Goal: Task Accomplishment & Management: Manage account settings

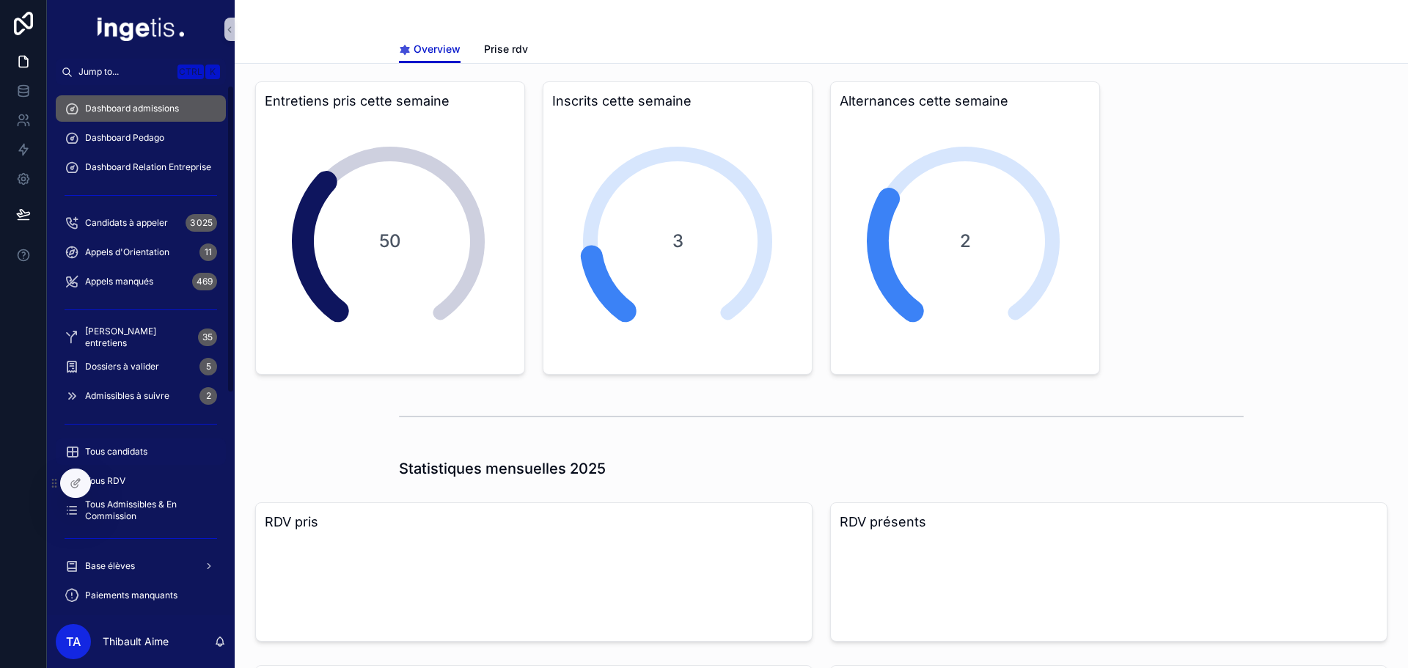
click at [112, 449] on span "Tous candidats" at bounding box center [116, 452] width 62 height 12
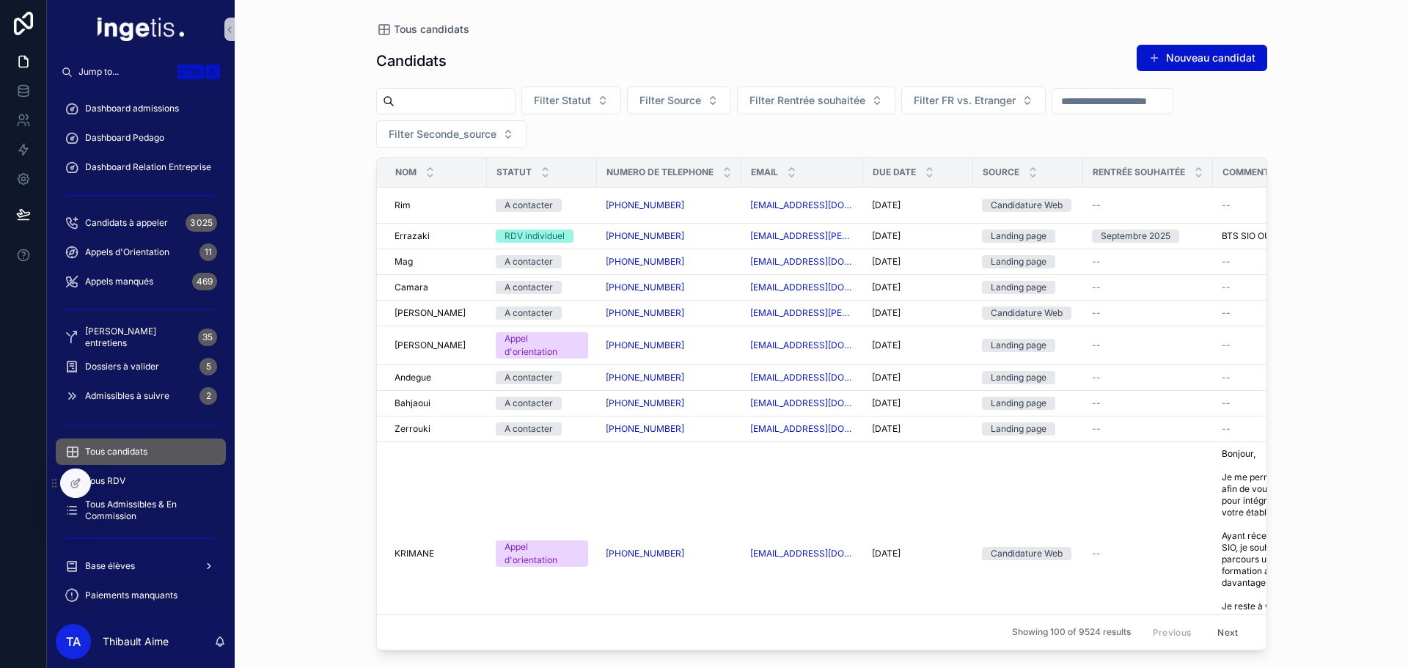
click at [122, 565] on span "Base élèves" at bounding box center [110, 566] width 50 height 12
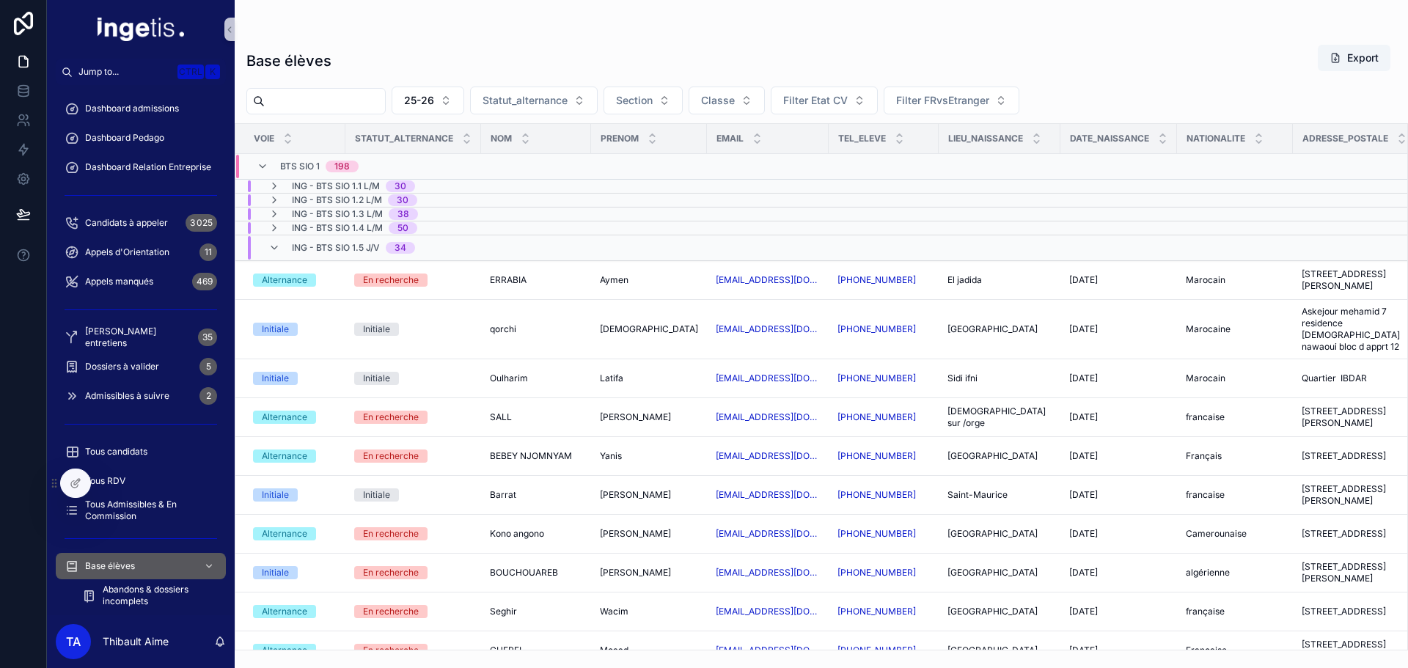
click at [345, 97] on input "scrollable content" at bounding box center [325, 101] width 120 height 21
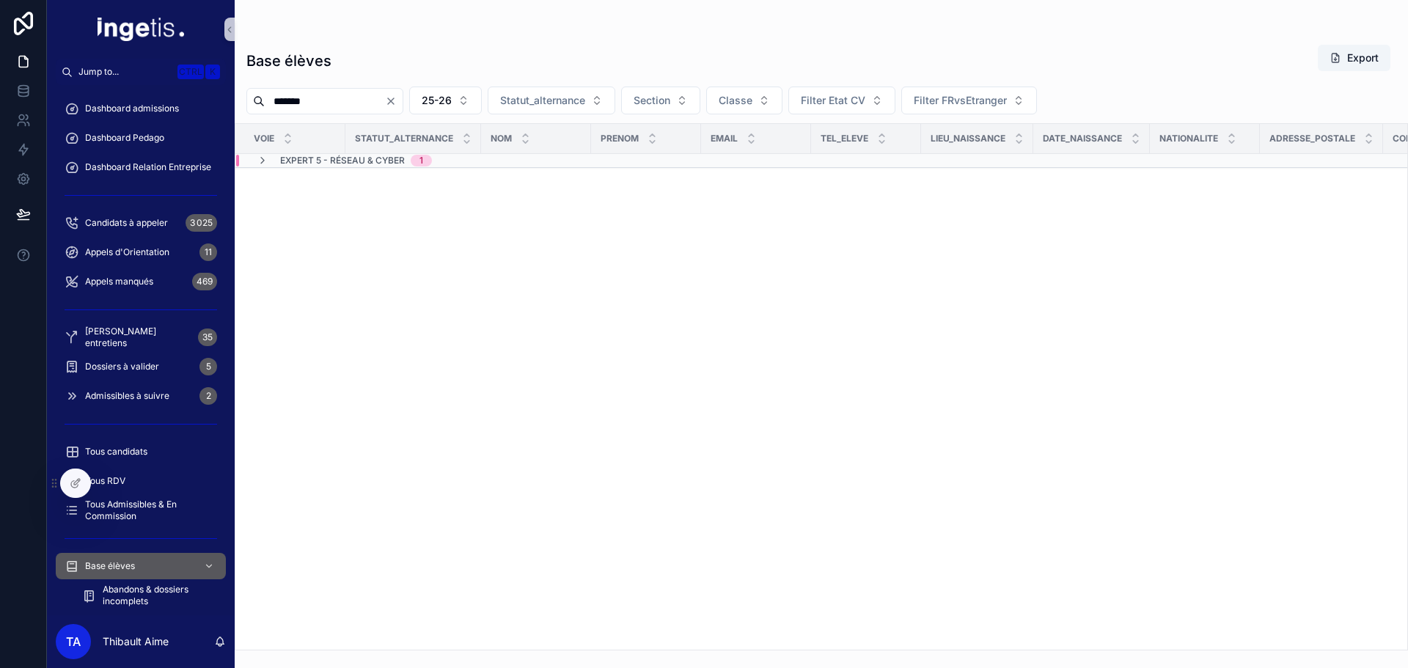
click at [342, 160] on span "Expert 5 - Réseau & Cyber" at bounding box center [342, 161] width 125 height 12
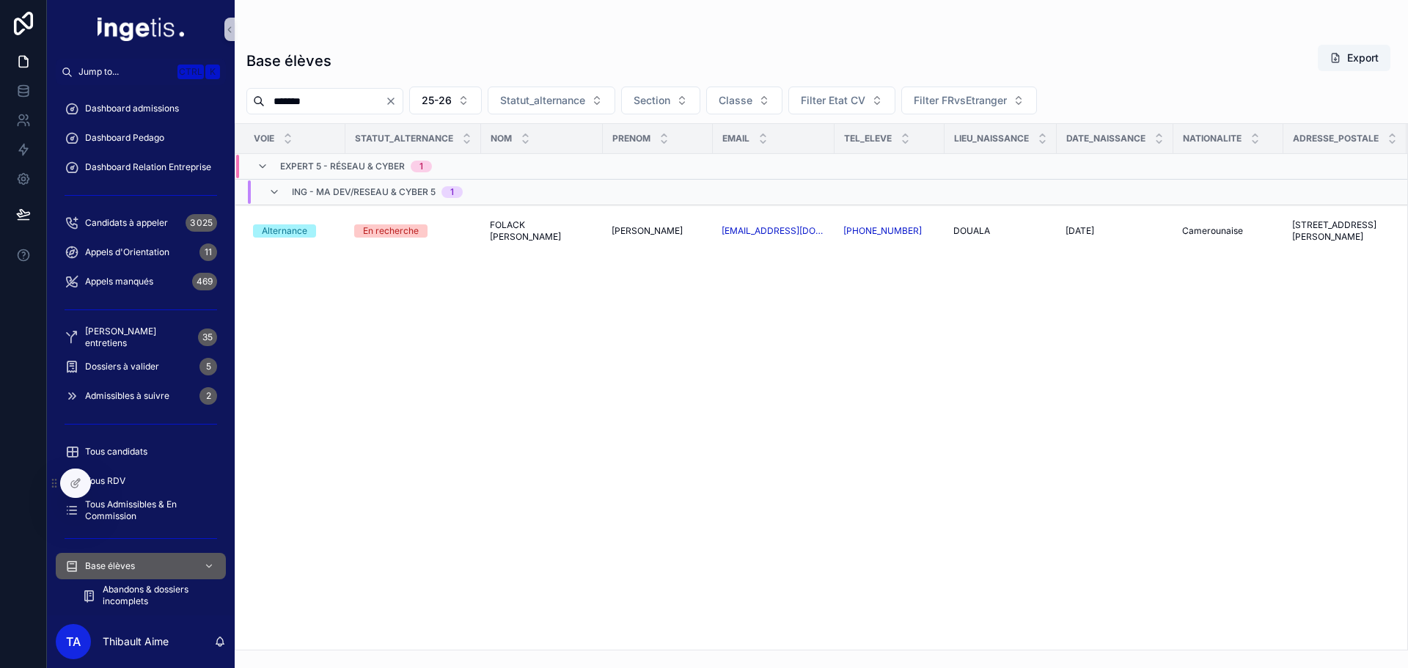
drag, startPoint x: 331, startPoint y: 100, endPoint x: 244, endPoint y: 100, distance: 87.2
click at [244, 100] on div "******* 25-26 Statut_alternance Section Classe Filter Etat CV Filter FRvsEtrang…" at bounding box center [821, 101] width 1173 height 28
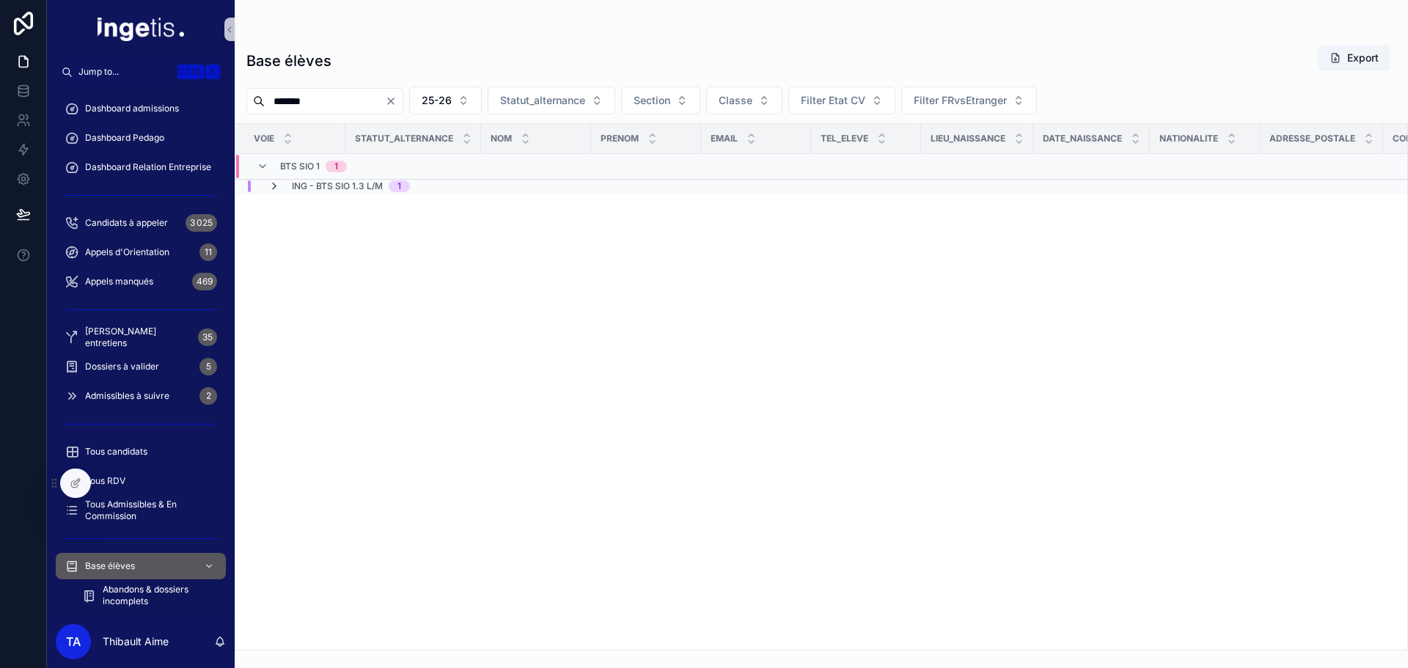
type input "*******"
click at [277, 188] on icon "scrollable content" at bounding box center [274, 186] width 12 height 12
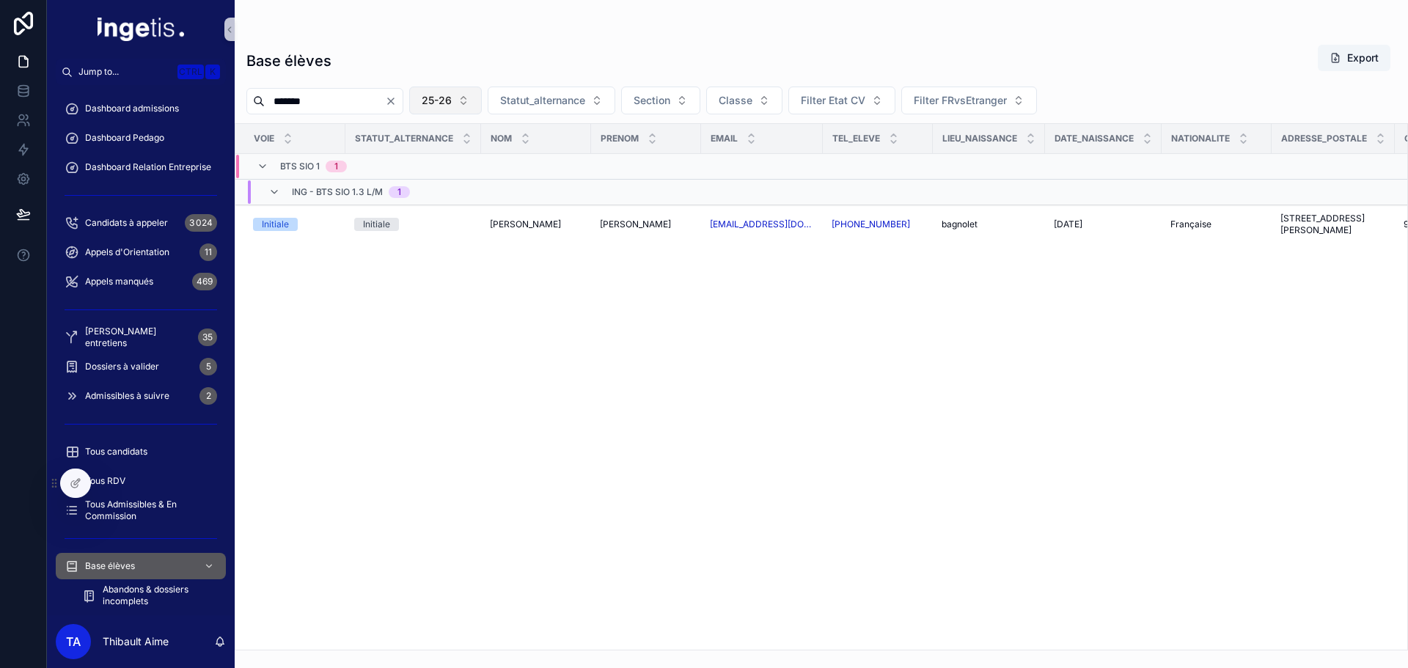
click at [452, 95] on span "25-26" at bounding box center [437, 100] width 30 height 15
click at [439, 188] on div "24-25" at bounding box center [482, 183] width 176 height 23
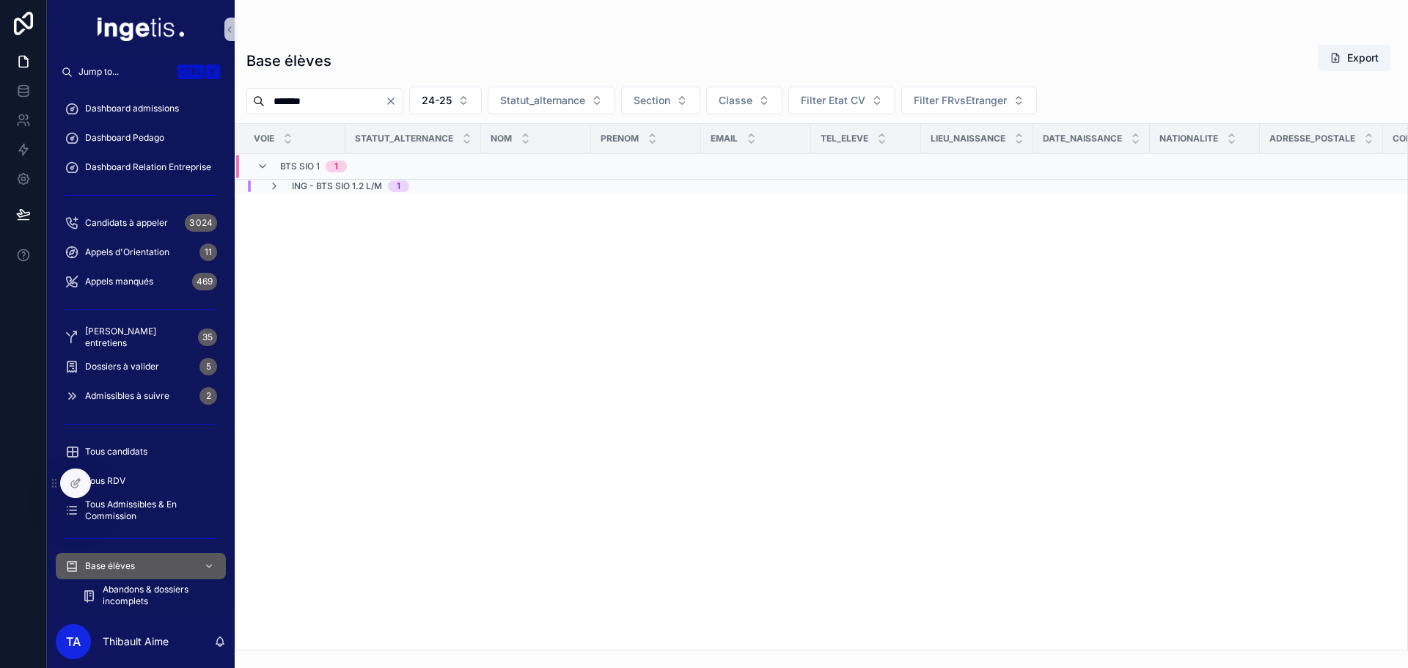
click at [397, 188] on div "1" at bounding box center [399, 186] width 4 height 12
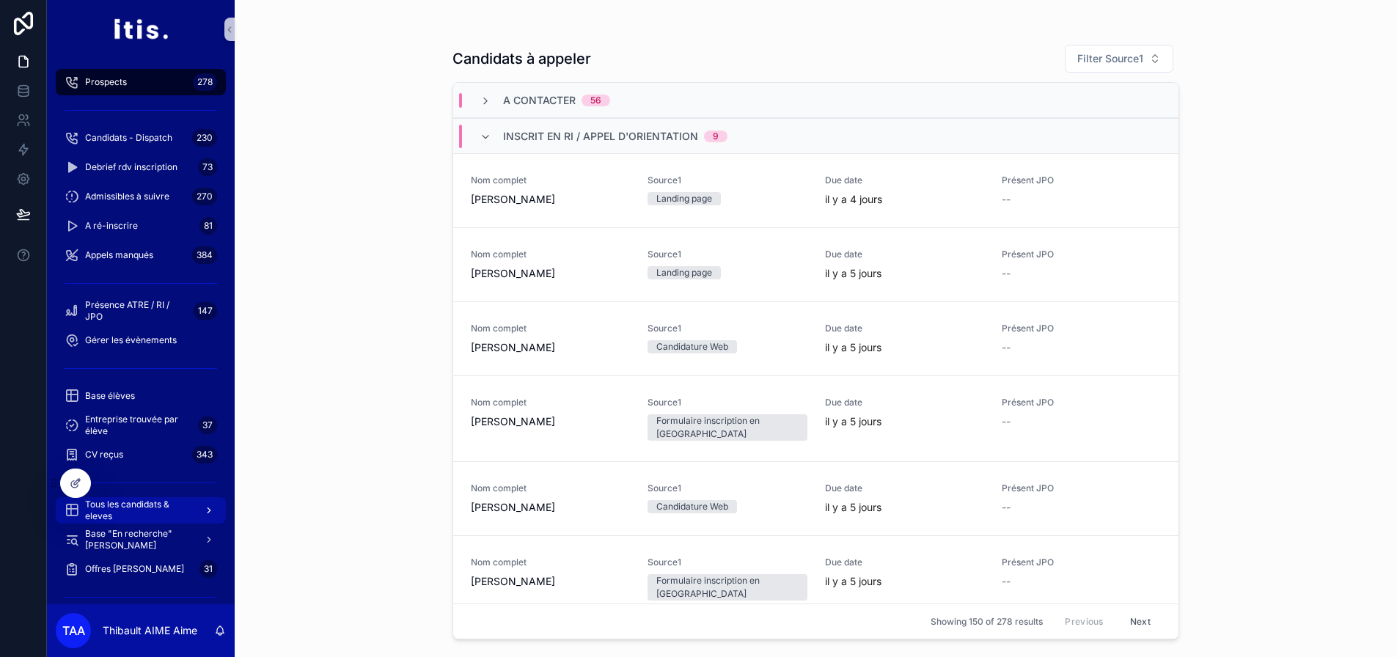
click at [168, 518] on span "Tous les candidats & eleves" at bounding box center [138, 510] width 107 height 23
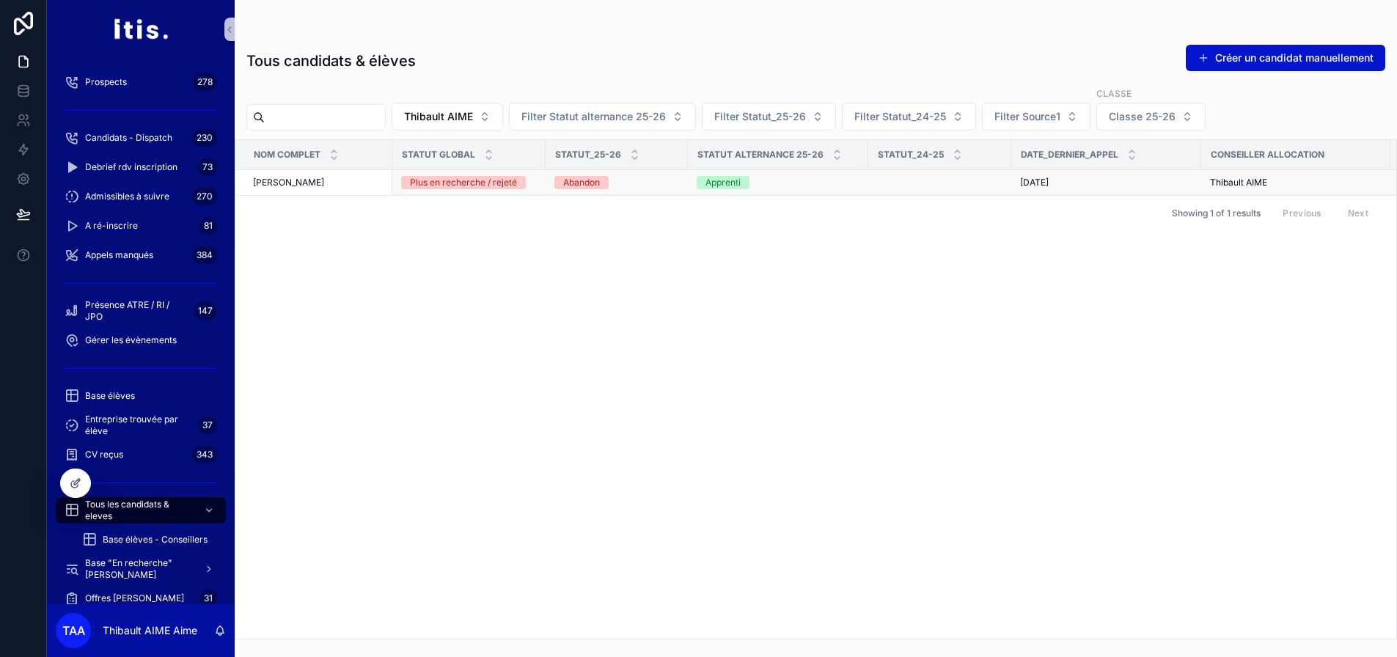
click at [369, 174] on td "[PERSON_NAME]" at bounding box center [313, 183] width 157 height 26
click at [368, 180] on div "[PERSON_NAME]" at bounding box center [318, 183] width 130 height 12
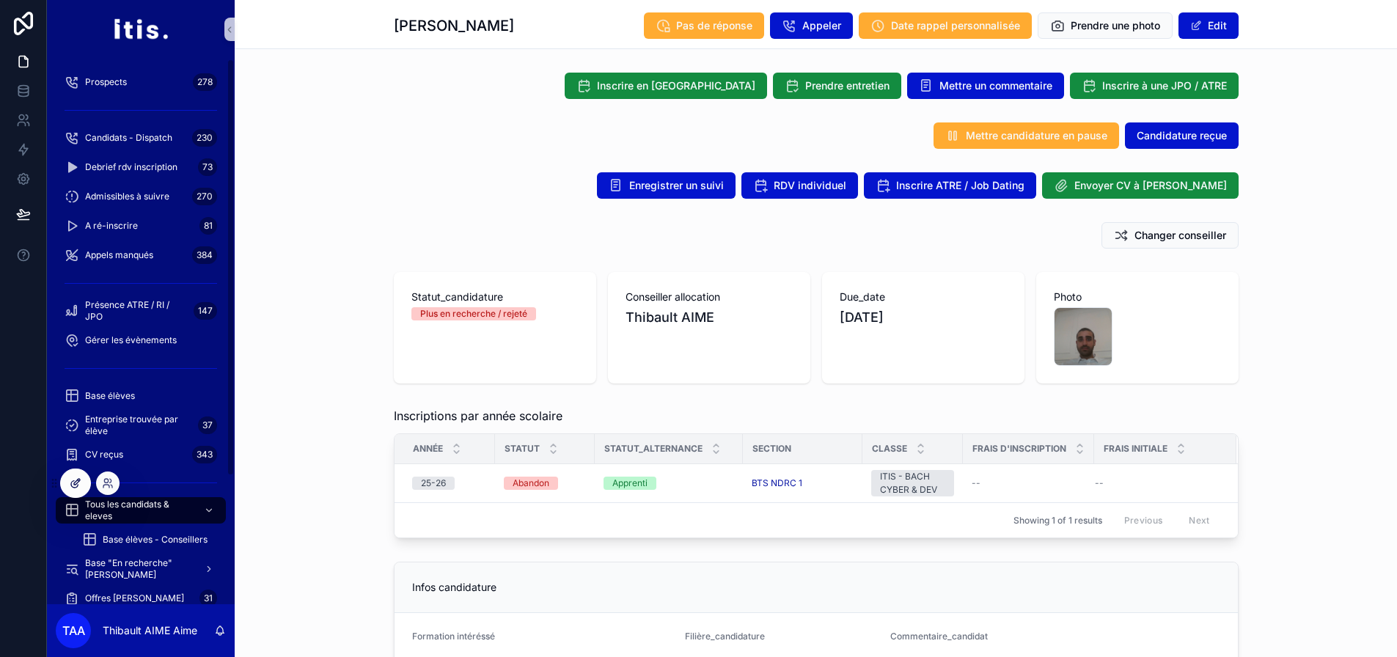
click at [73, 488] on icon at bounding box center [76, 483] width 12 height 12
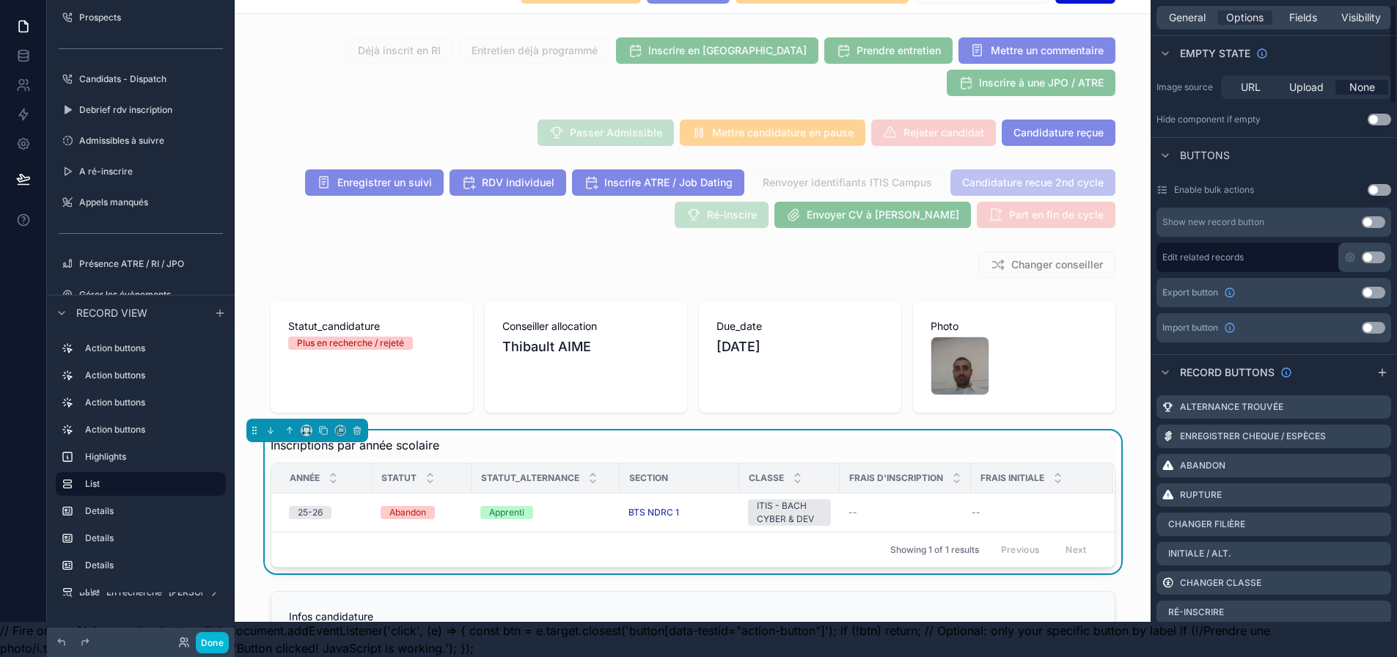
scroll to position [367, 0]
click at [1385, 429] on icon "scrollable content" at bounding box center [1379, 435] width 12 height 12
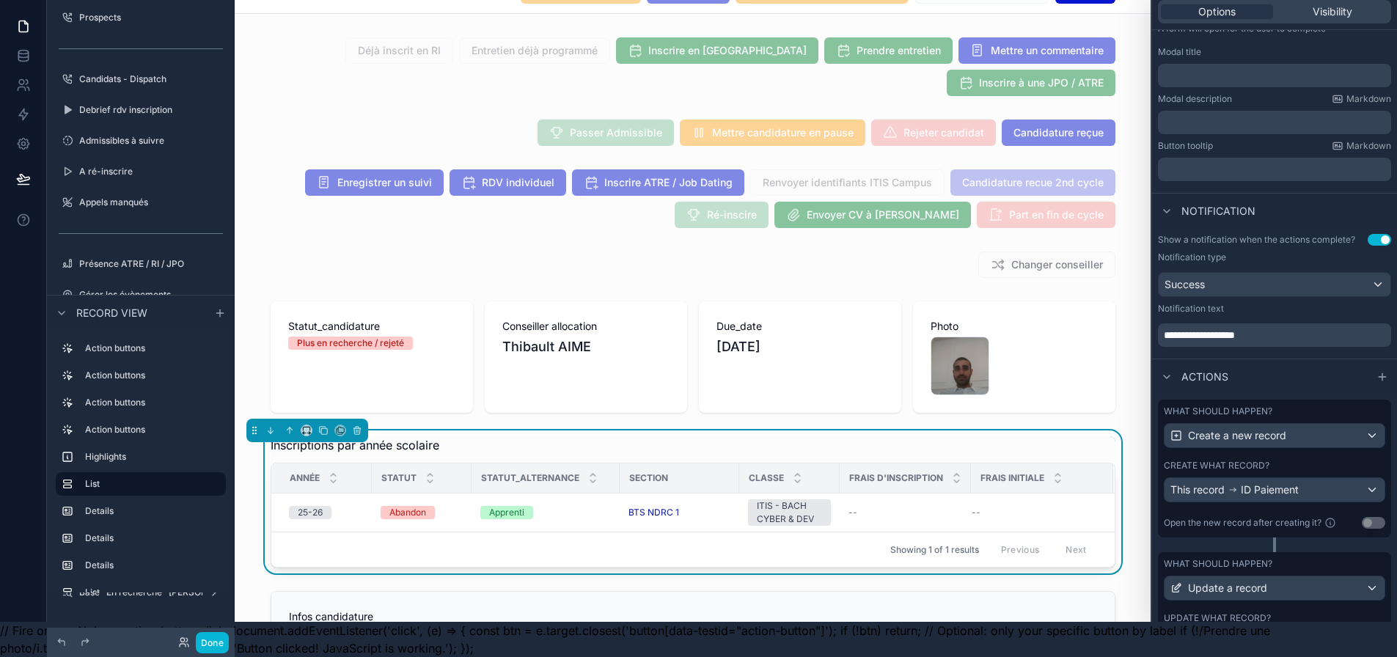
scroll to position [292, 0]
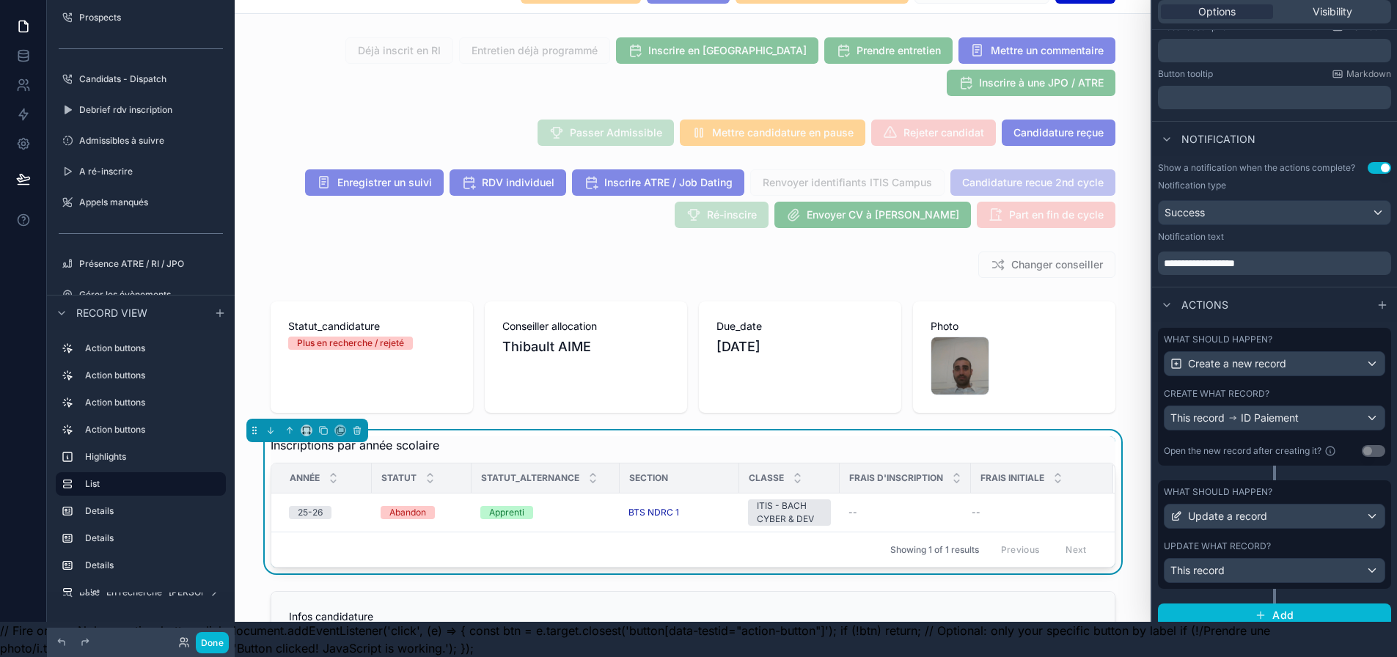
click at [1284, 486] on div "What should happen?" at bounding box center [1273, 492] width 221 height 12
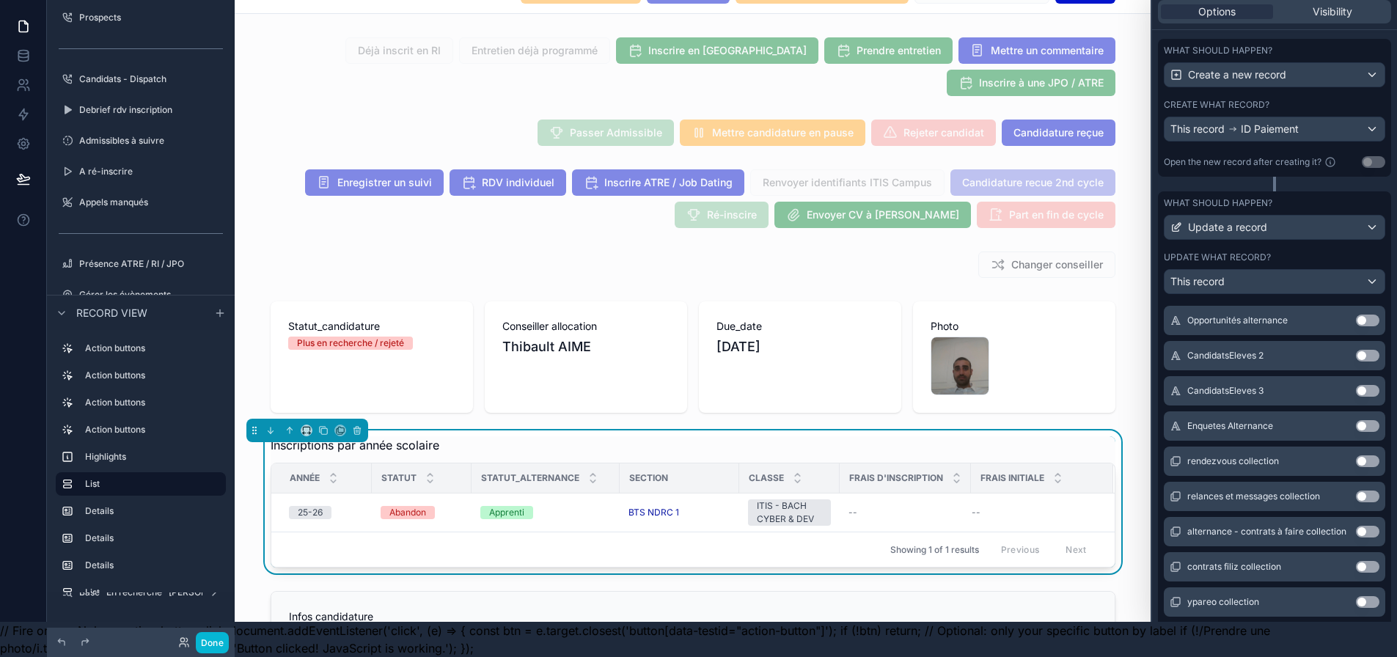
scroll to position [661, 0]
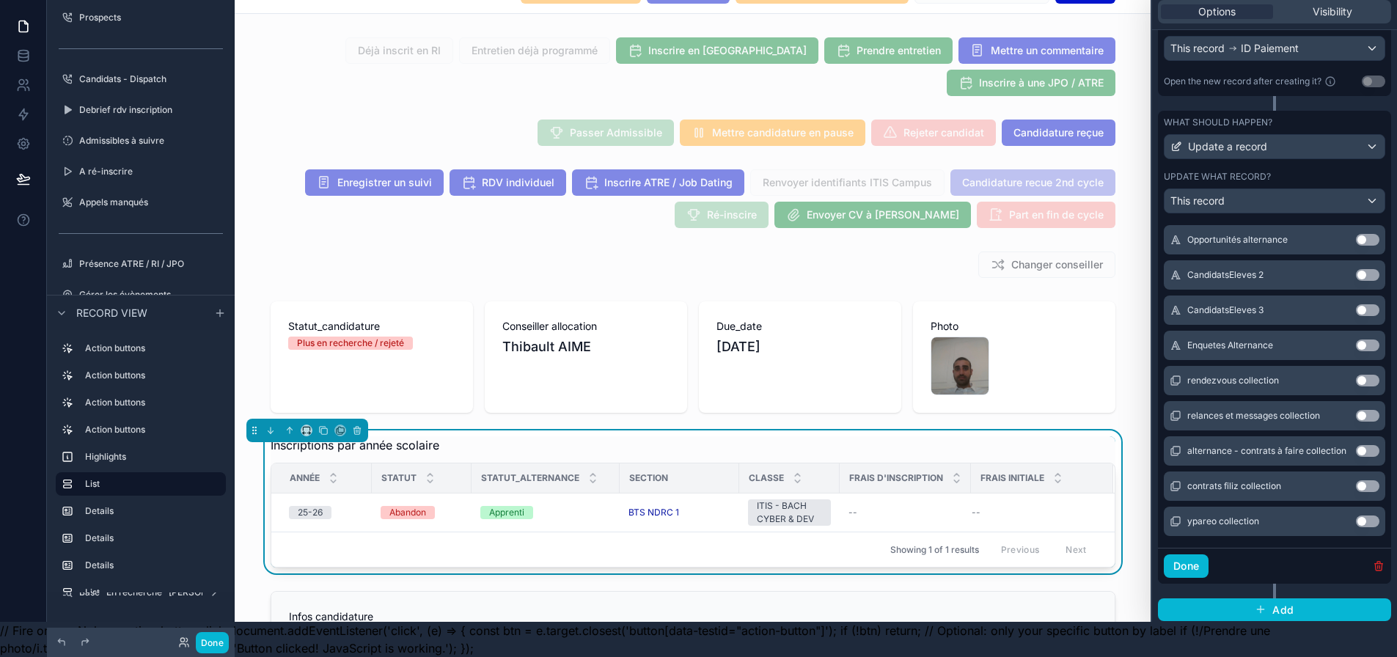
click at [1383, 562] on icon "button" at bounding box center [1378, 566] width 12 height 12
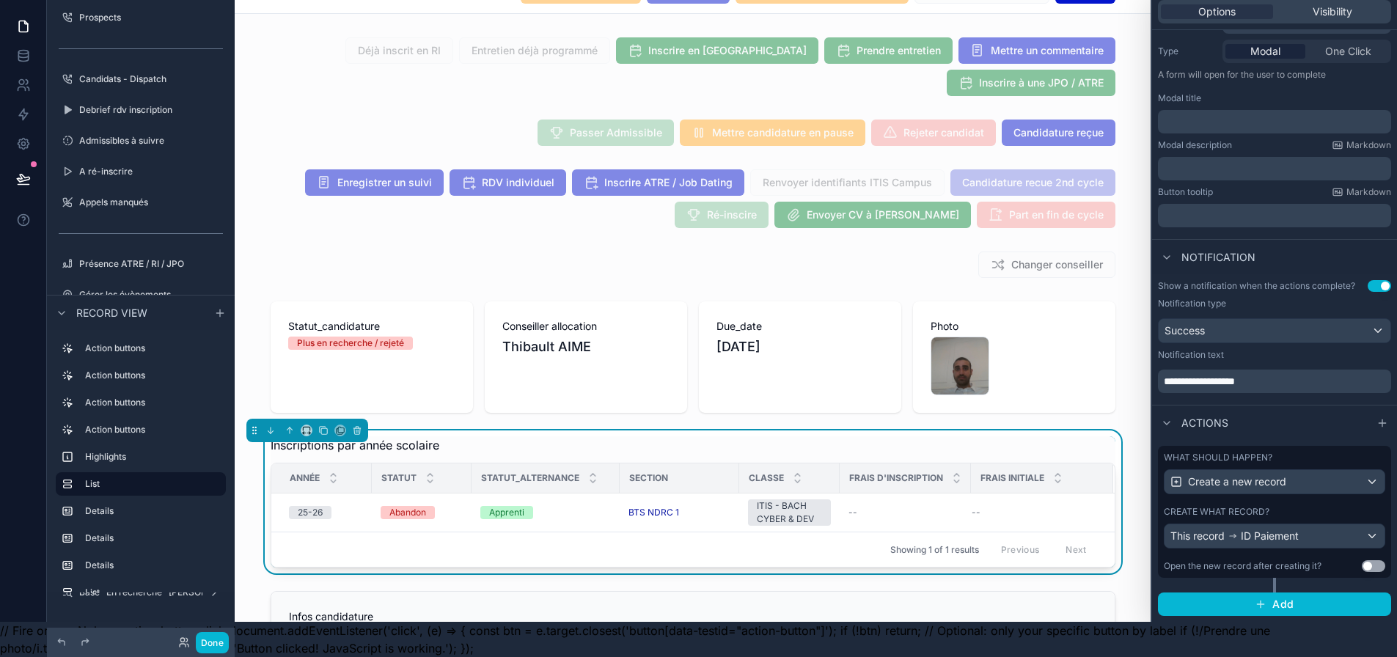
scroll to position [163, 0]
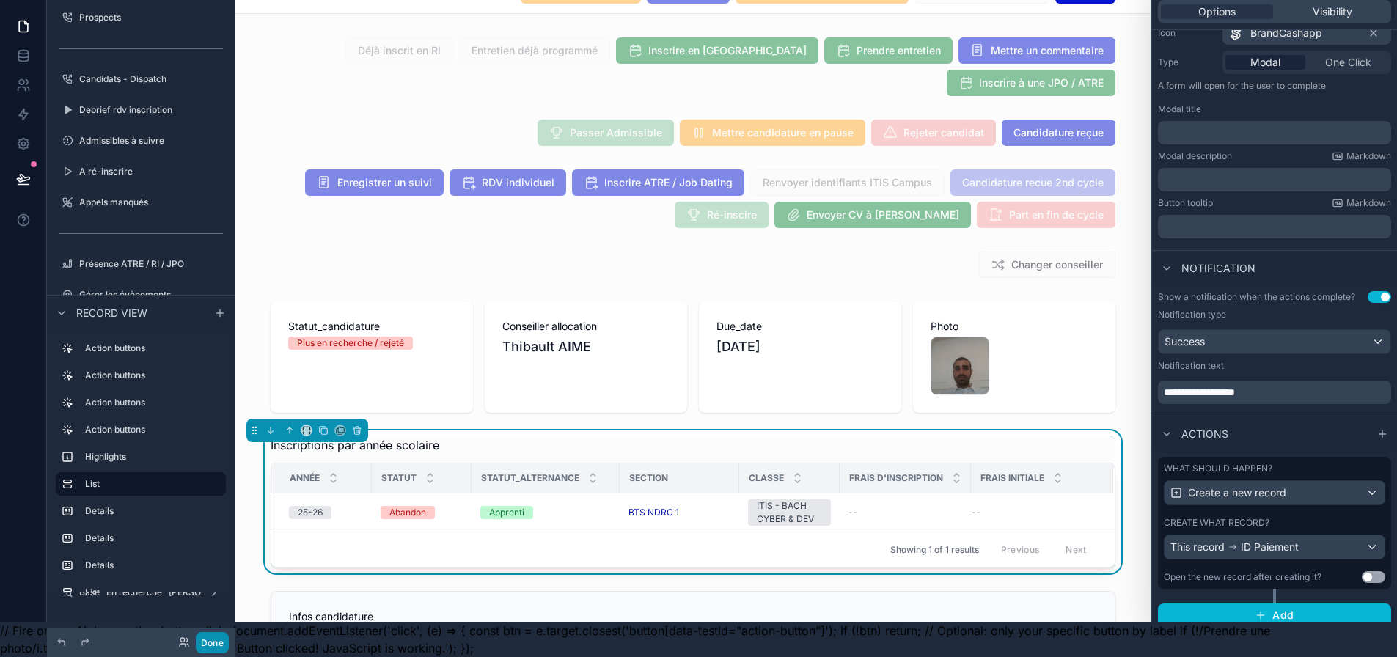
click at [219, 640] on button "Done" at bounding box center [212, 642] width 33 height 21
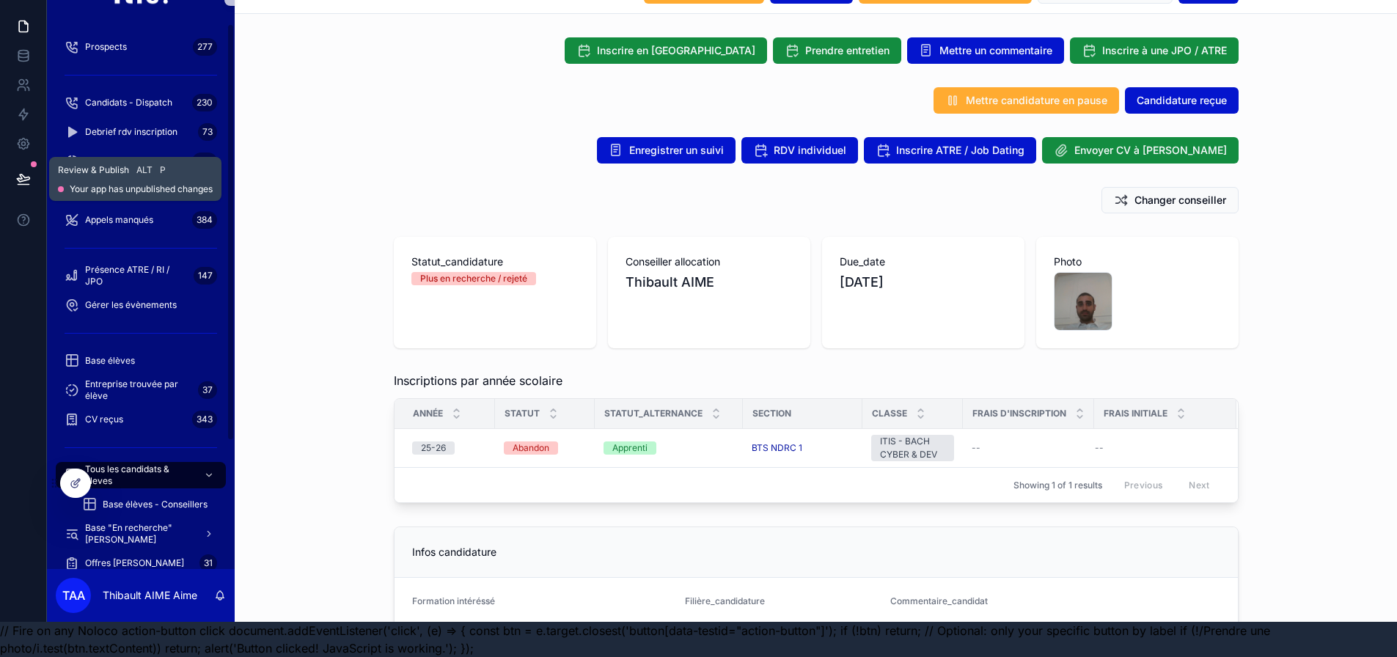
click at [14, 163] on button at bounding box center [23, 178] width 32 height 41
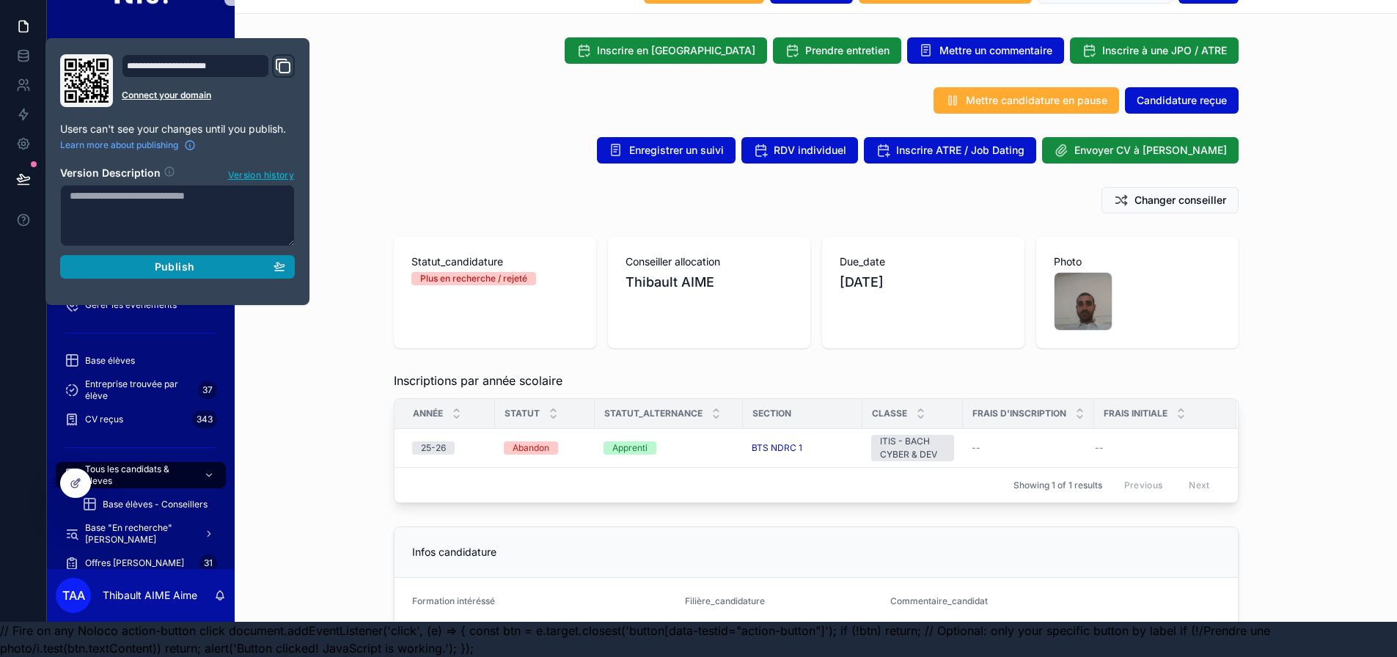
click at [173, 260] on span "Publish" at bounding box center [175, 266] width 40 height 13
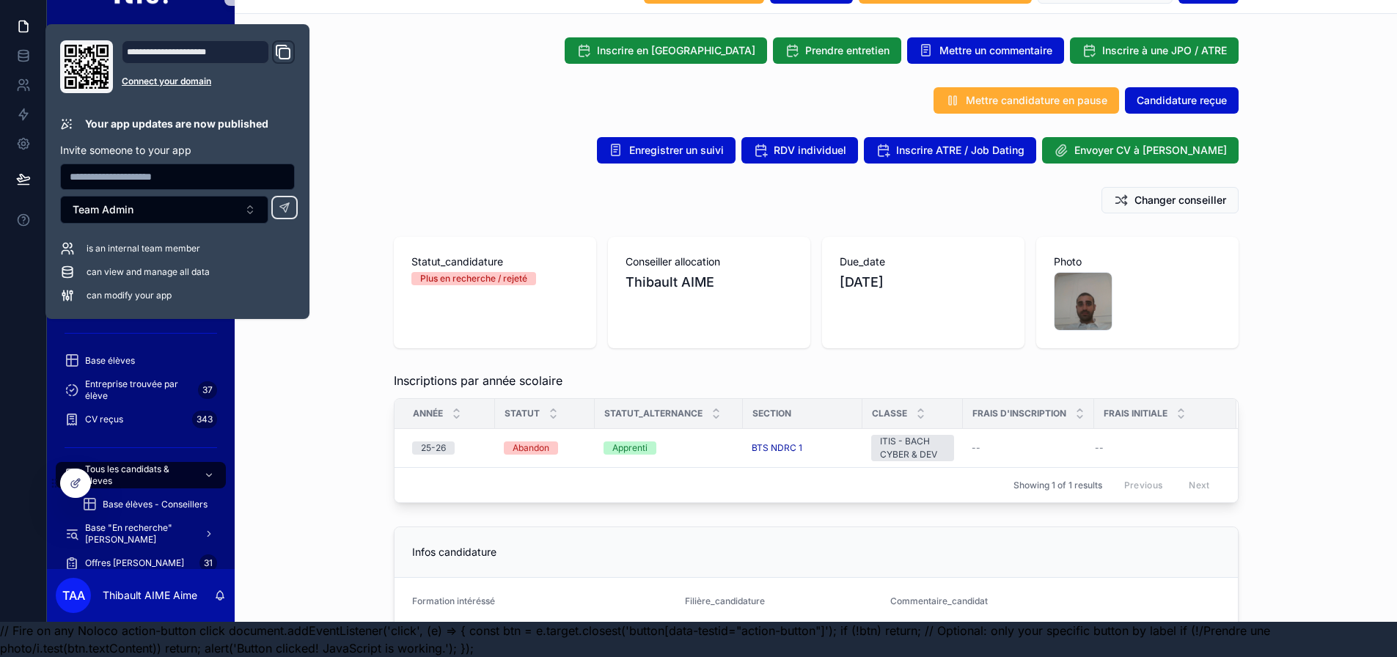
click at [367, 200] on div "Changer conseiller" at bounding box center [816, 200] width 1162 height 38
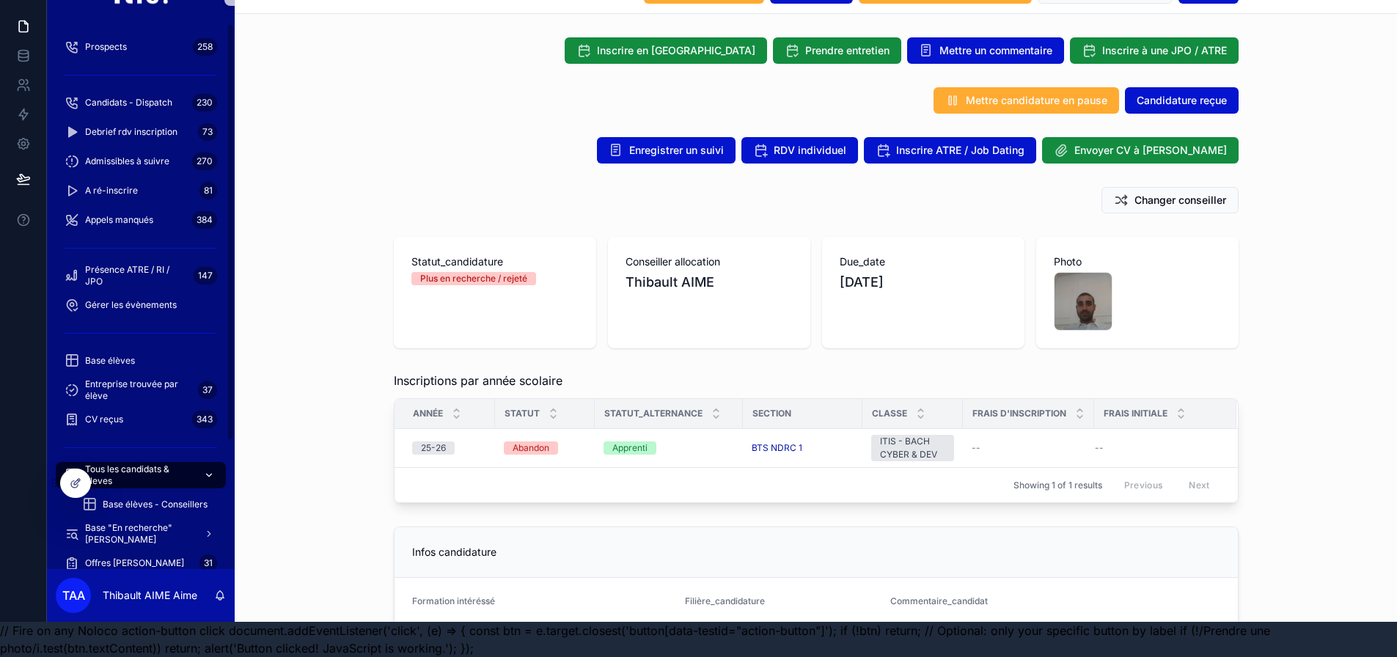
click at [165, 463] on span "Tous les candidats & eleves" at bounding box center [138, 474] width 107 height 23
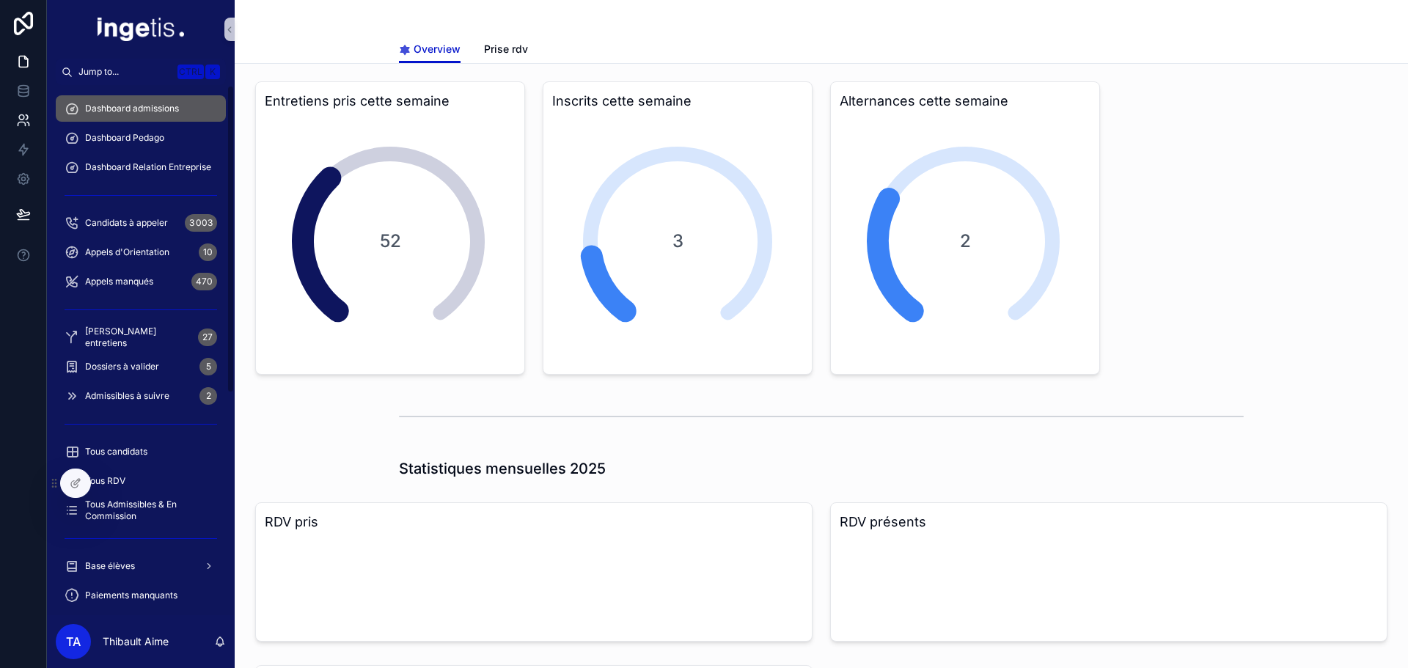
click at [29, 119] on icon at bounding box center [23, 120] width 15 height 15
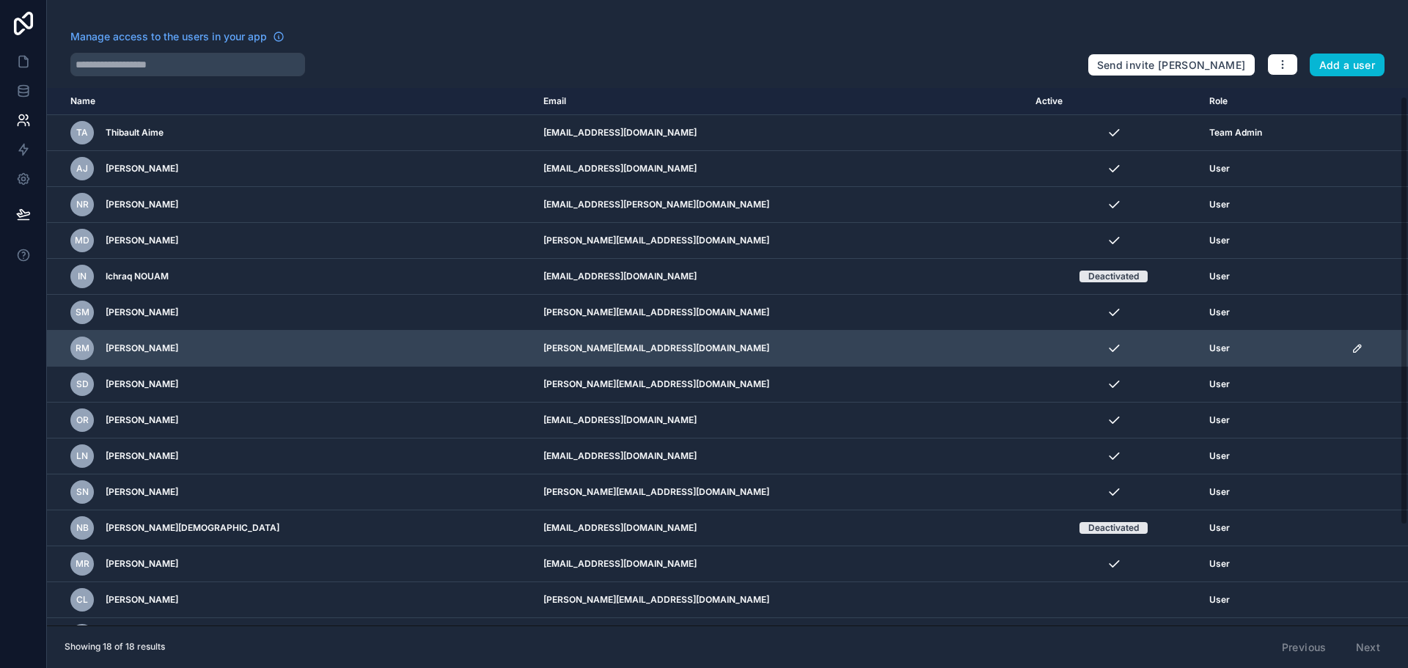
scroll to position [136, 0]
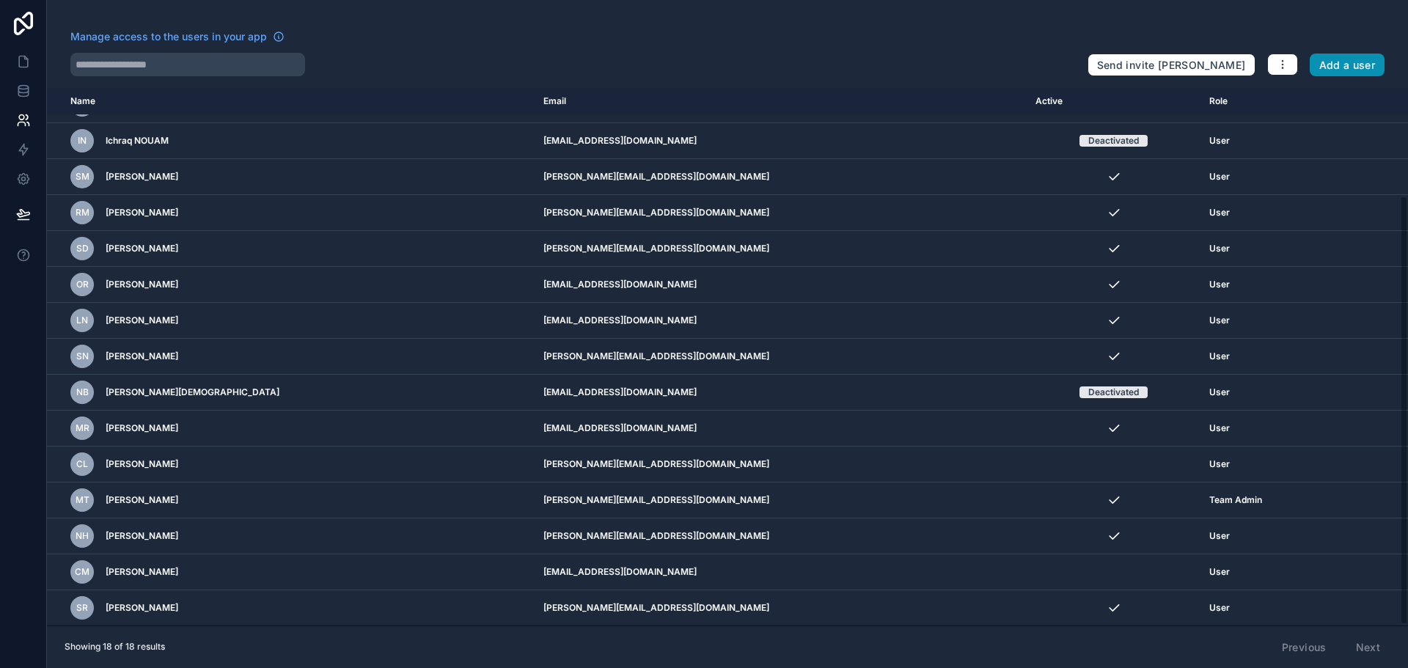
click at [1344, 66] on button "Add a user" at bounding box center [1347, 65] width 76 height 23
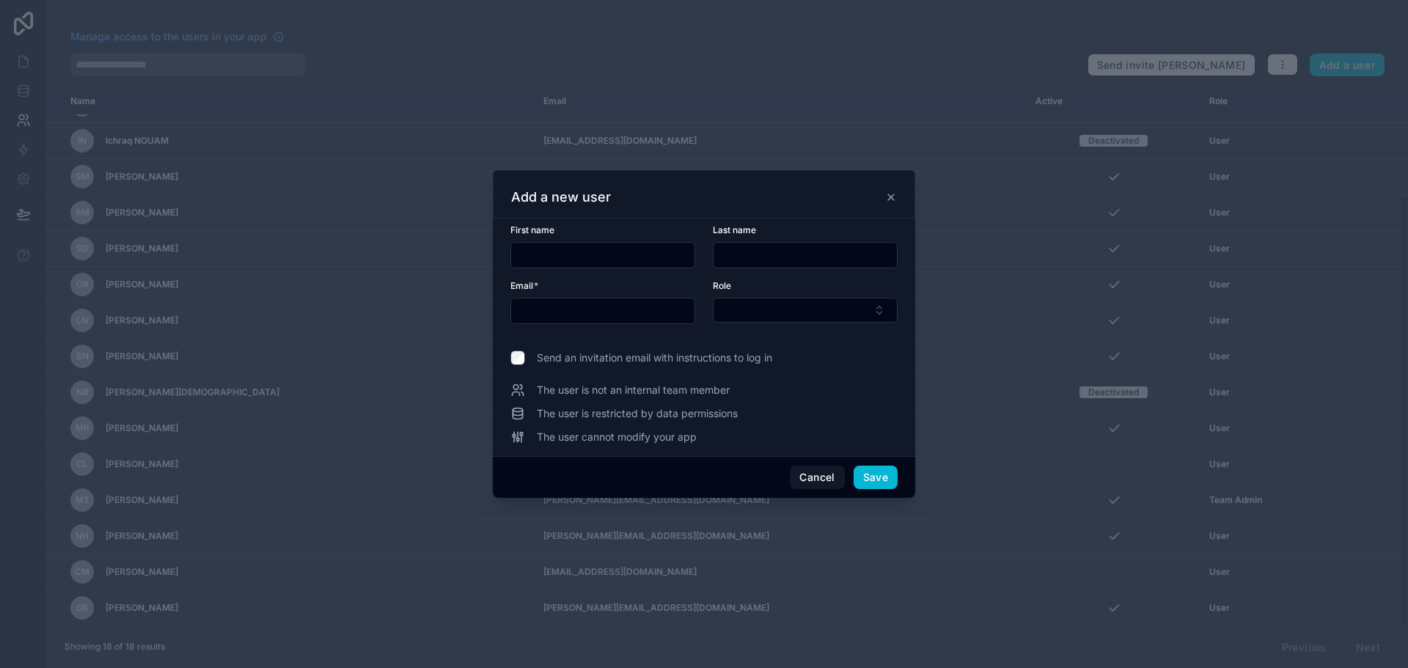
click at [610, 307] on input "text" at bounding box center [602, 311] width 183 height 21
type input "**********"
click at [605, 262] on input "text" at bounding box center [602, 255] width 183 height 21
type input "****"
click at [743, 263] on input "text" at bounding box center [804, 255] width 183 height 21
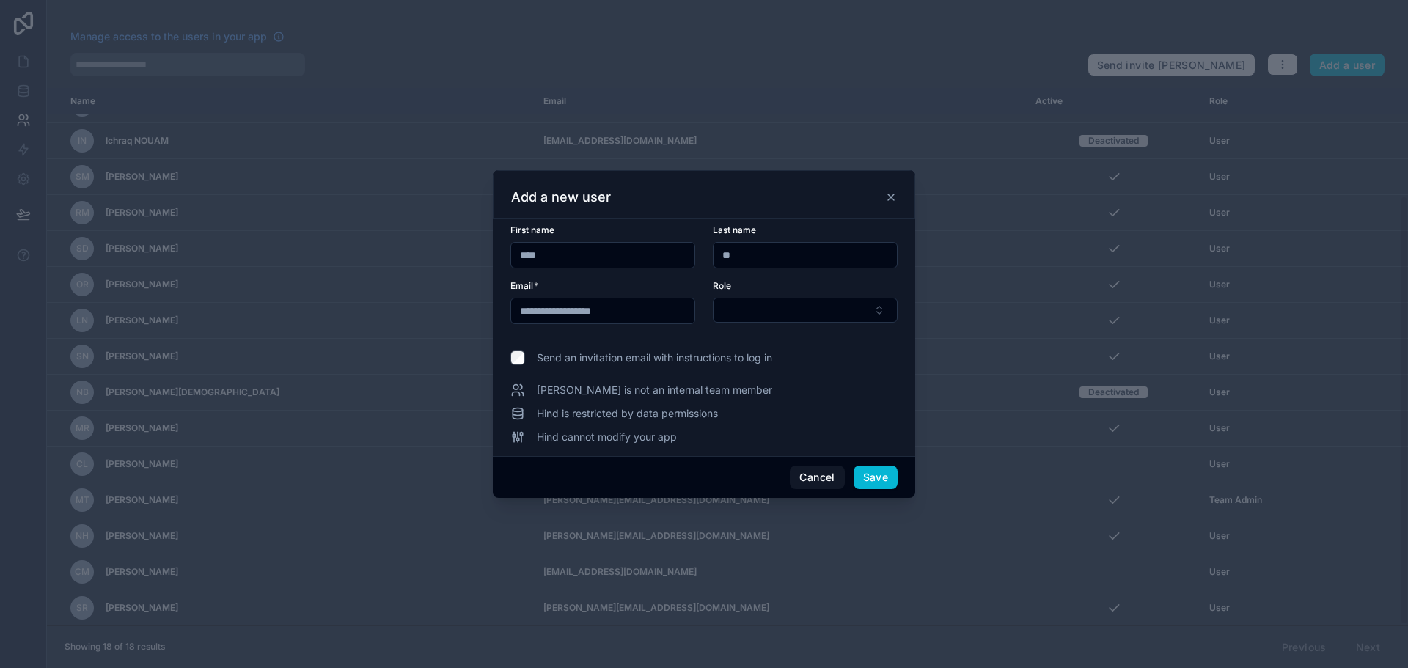
type input "*"
type input "*****"
click at [747, 303] on button "Select Button" at bounding box center [805, 310] width 185 height 25
click at [751, 392] on div "User" at bounding box center [804, 391] width 177 height 23
click at [655, 360] on span "Send an invitation email with instructions to log in" at bounding box center [654, 358] width 235 height 15
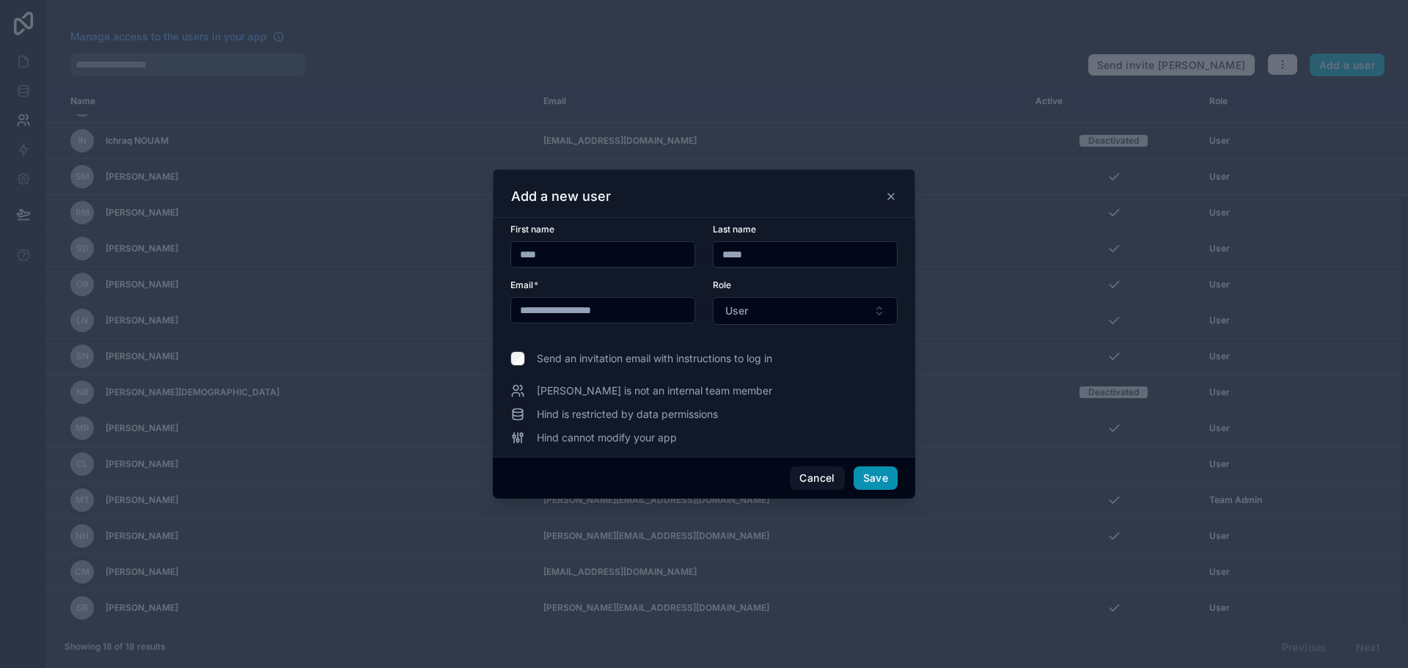
click at [862, 471] on button "Save" at bounding box center [875, 477] width 44 height 23
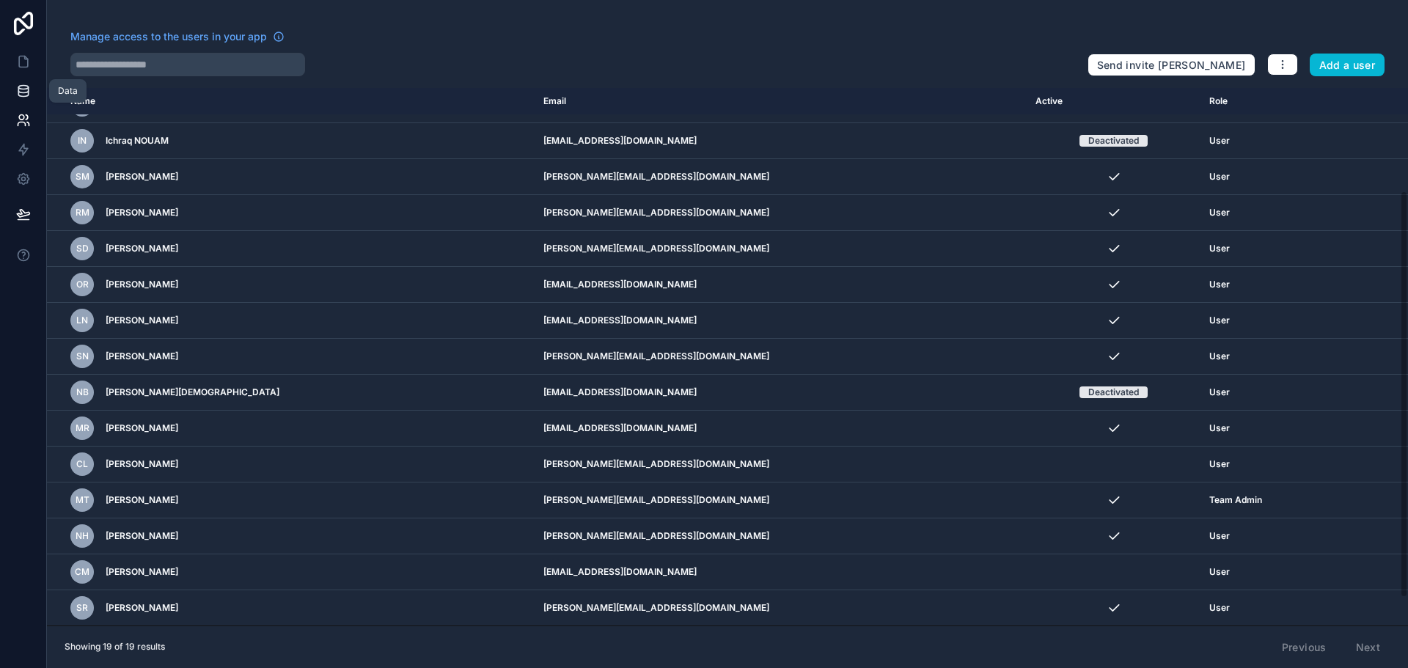
click at [25, 92] on icon at bounding box center [23, 90] width 10 height 6
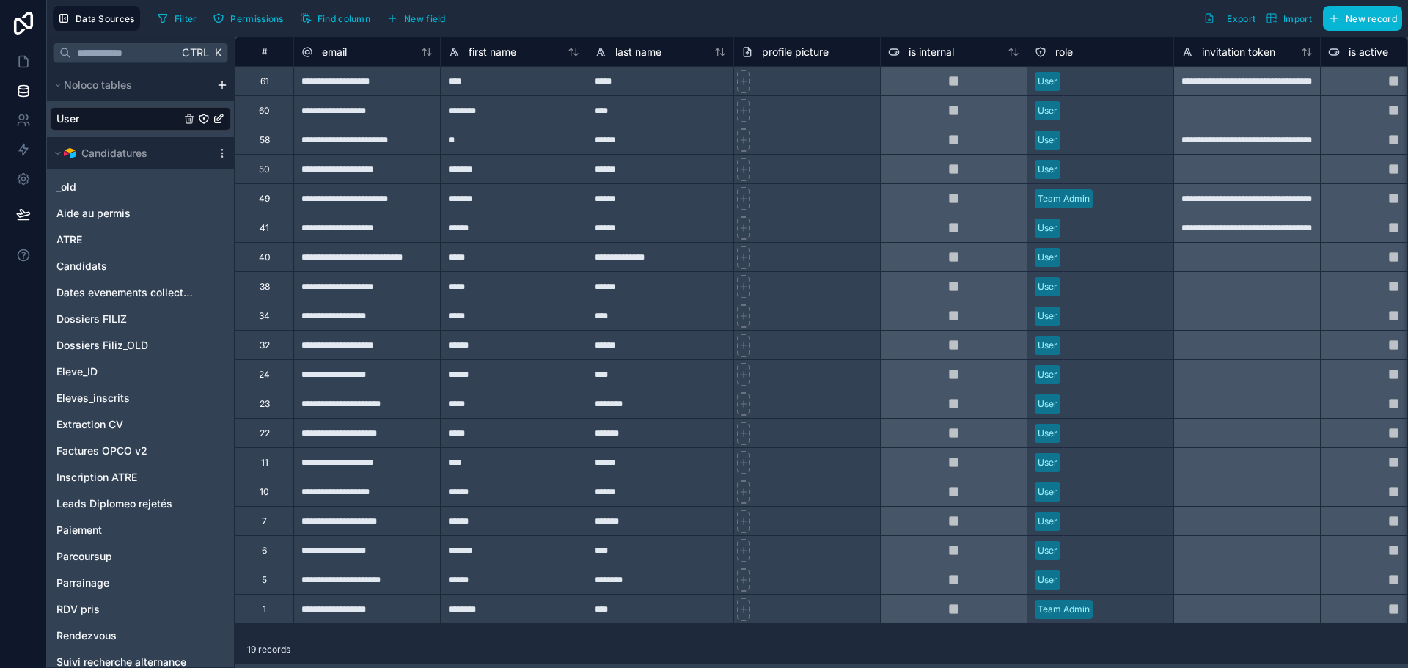
click at [107, 122] on div "User" at bounding box center [140, 118] width 181 height 23
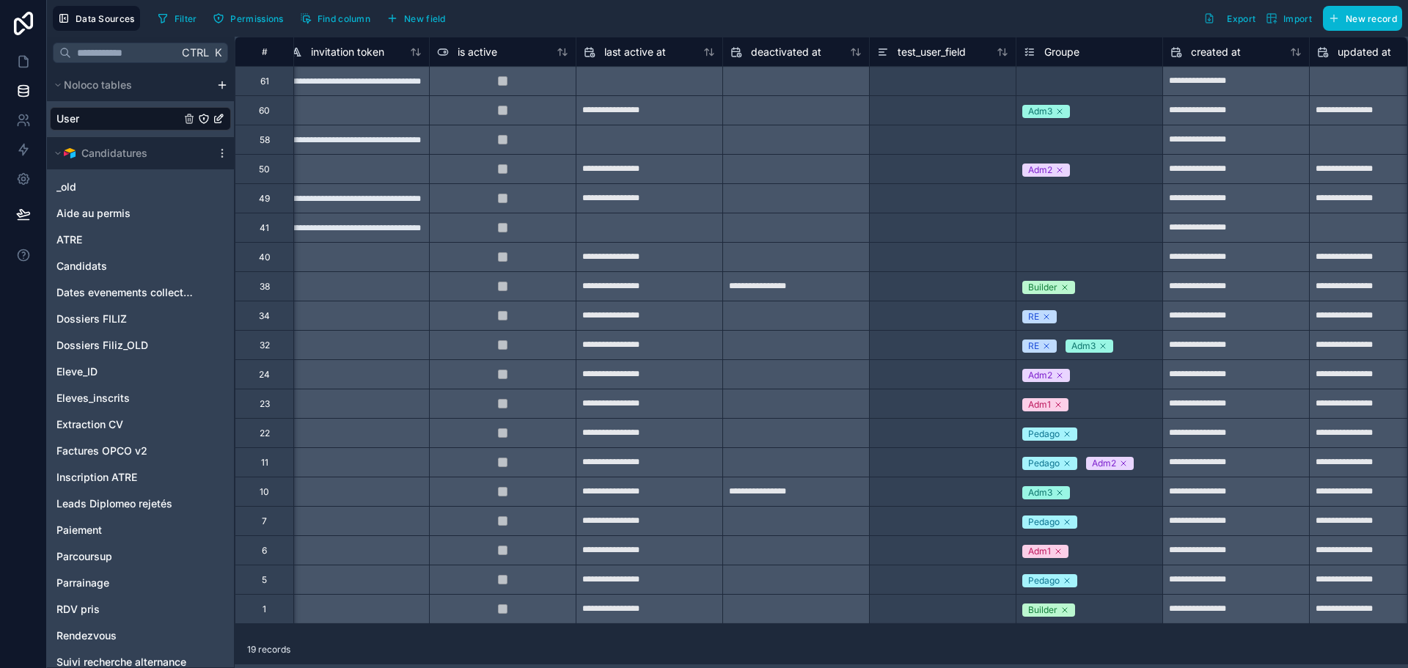
scroll to position [0, 961]
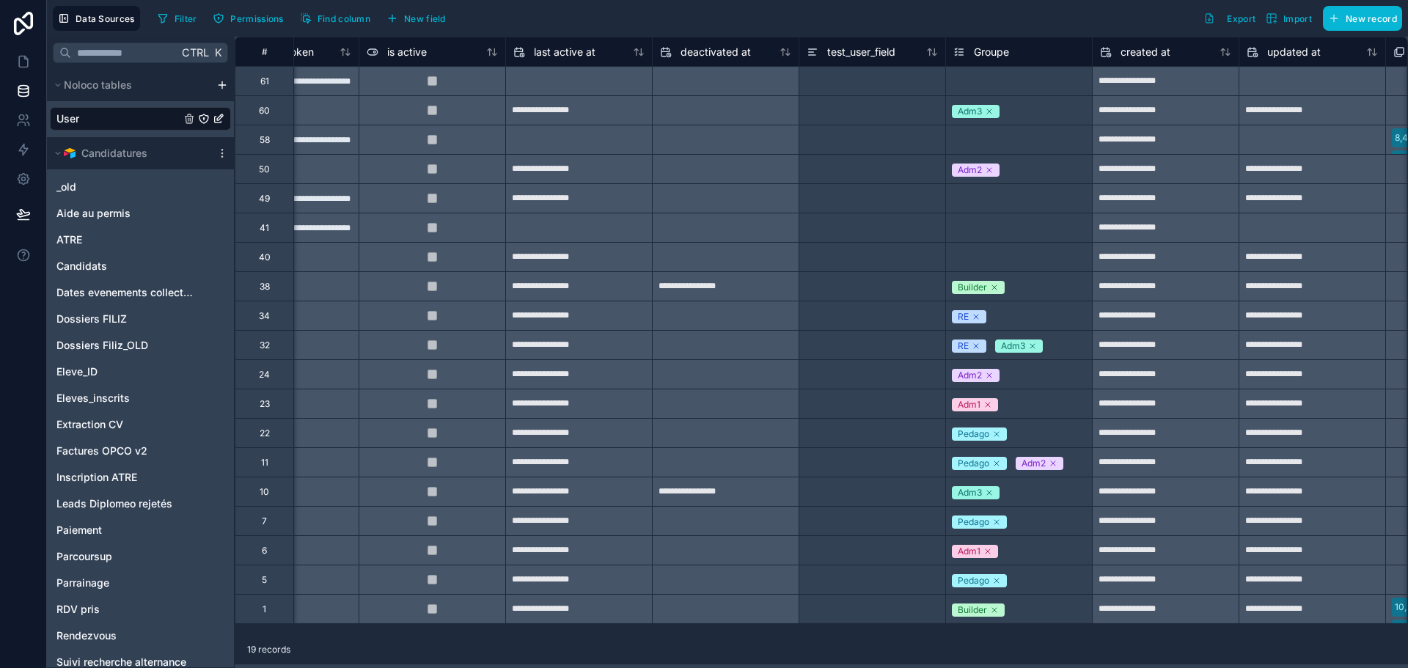
click at [986, 76] on div "Select a Groupe" at bounding box center [986, 82] width 67 height 12
click at [1009, 81] on div "Select a Groupe" at bounding box center [988, 82] width 67 height 12
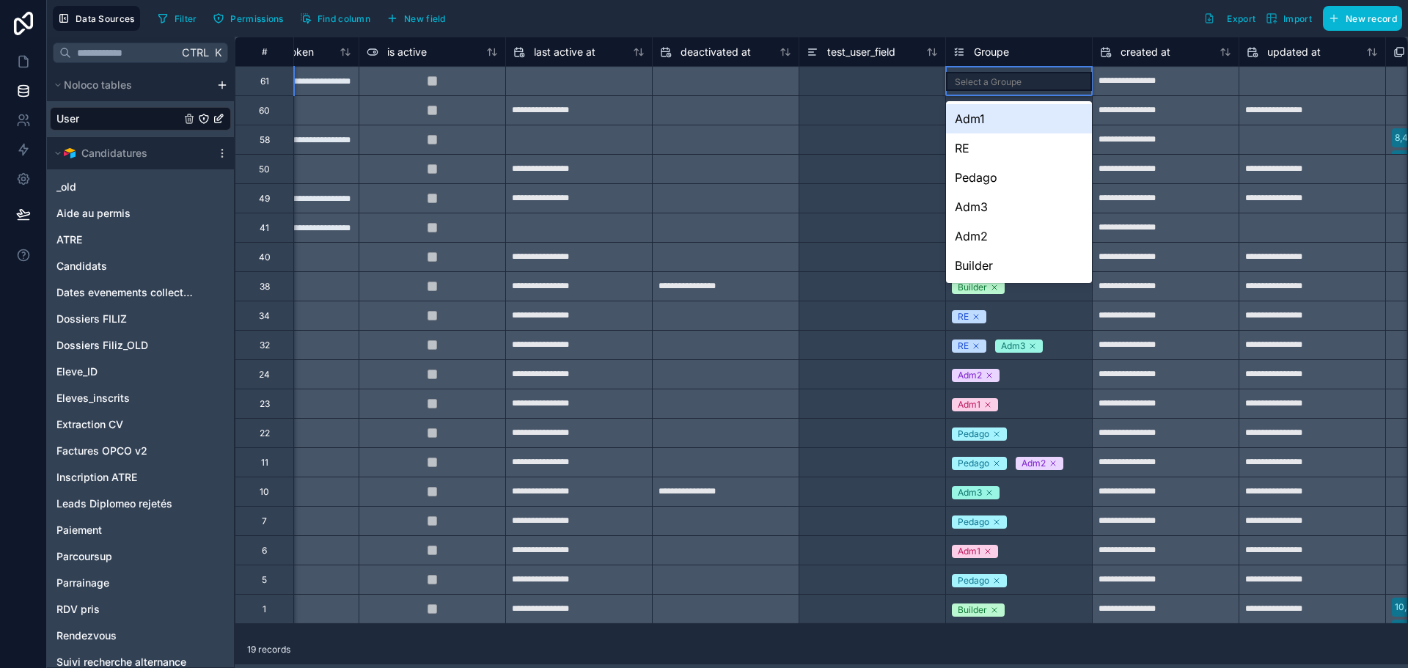
click at [968, 125] on div "Adm1" at bounding box center [1019, 118] width 146 height 29
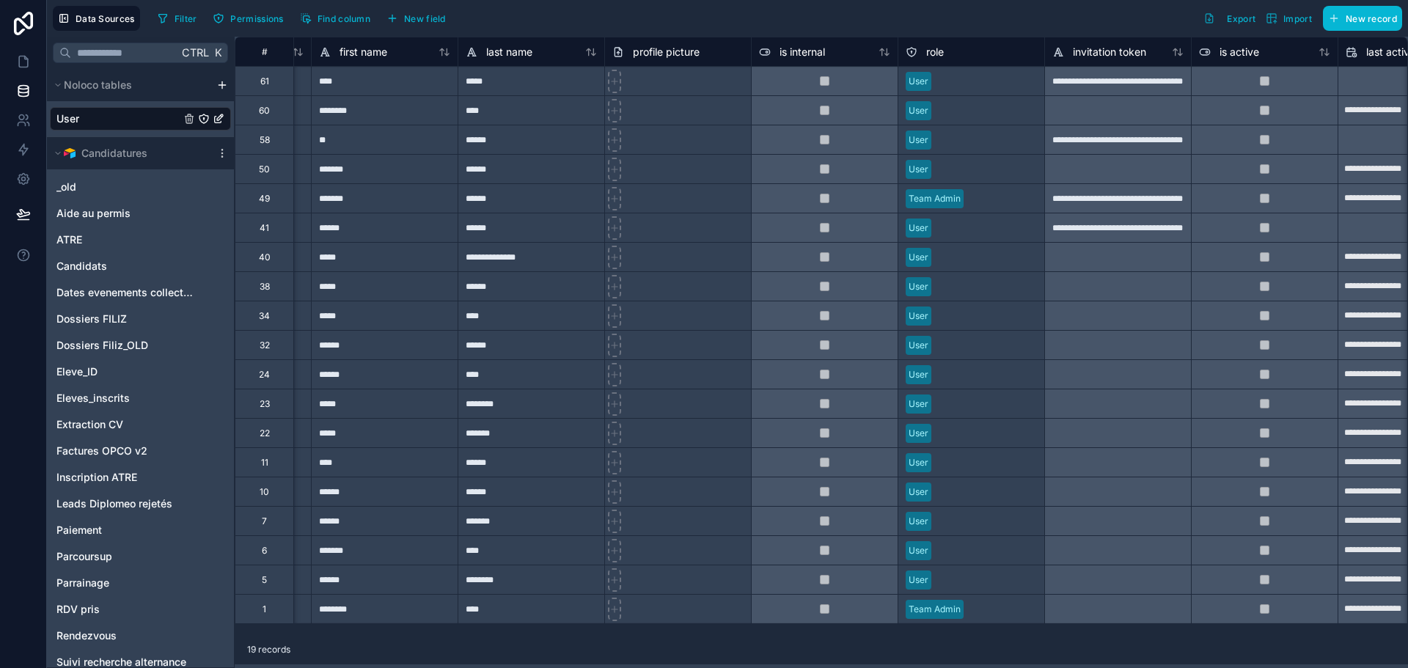
scroll to position [0, 0]
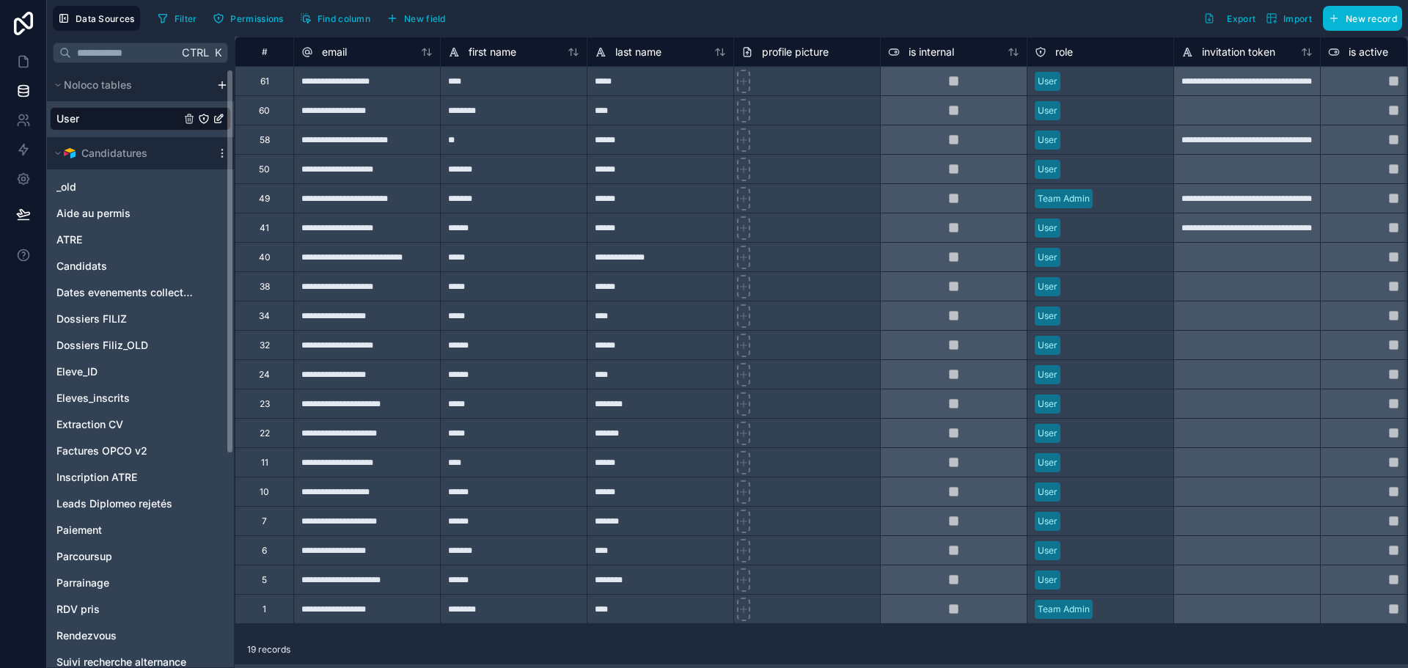
click at [113, 117] on div "User" at bounding box center [140, 118] width 181 height 23
click at [348, 235] on div "**********" at bounding box center [366, 227] width 147 height 29
click at [326, 228] on input "**********" at bounding box center [367, 227] width 146 height 29
type input "**********"
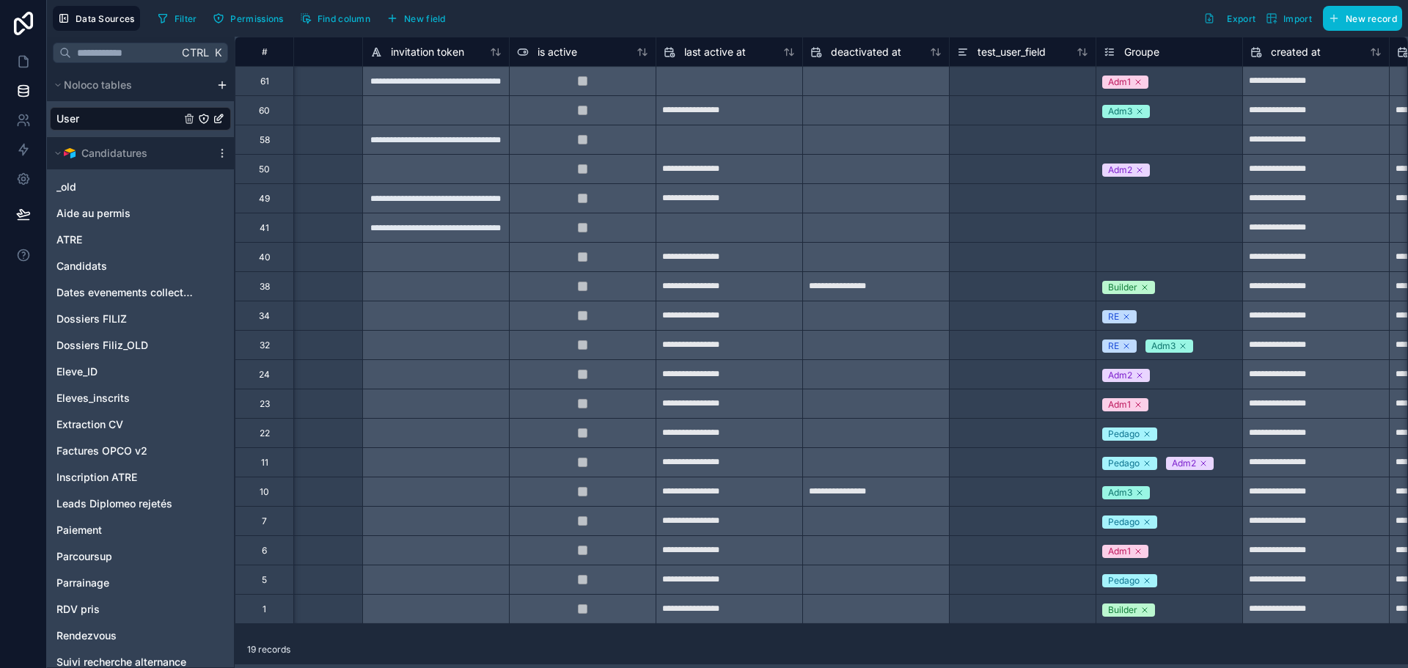
scroll to position [0, 826]
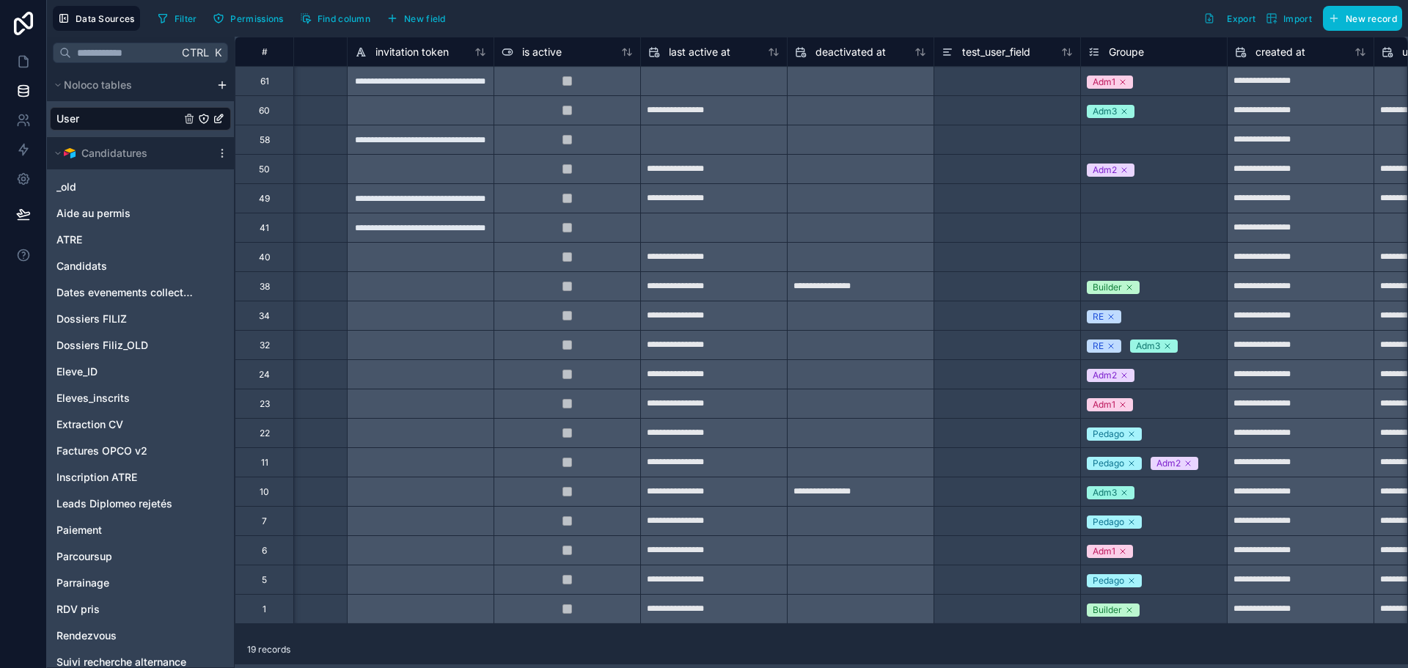
click at [1149, 259] on div "Select a Groupe" at bounding box center [1121, 258] width 67 height 12
click at [1150, 259] on div "Select a Groupe" at bounding box center [1122, 258] width 67 height 12
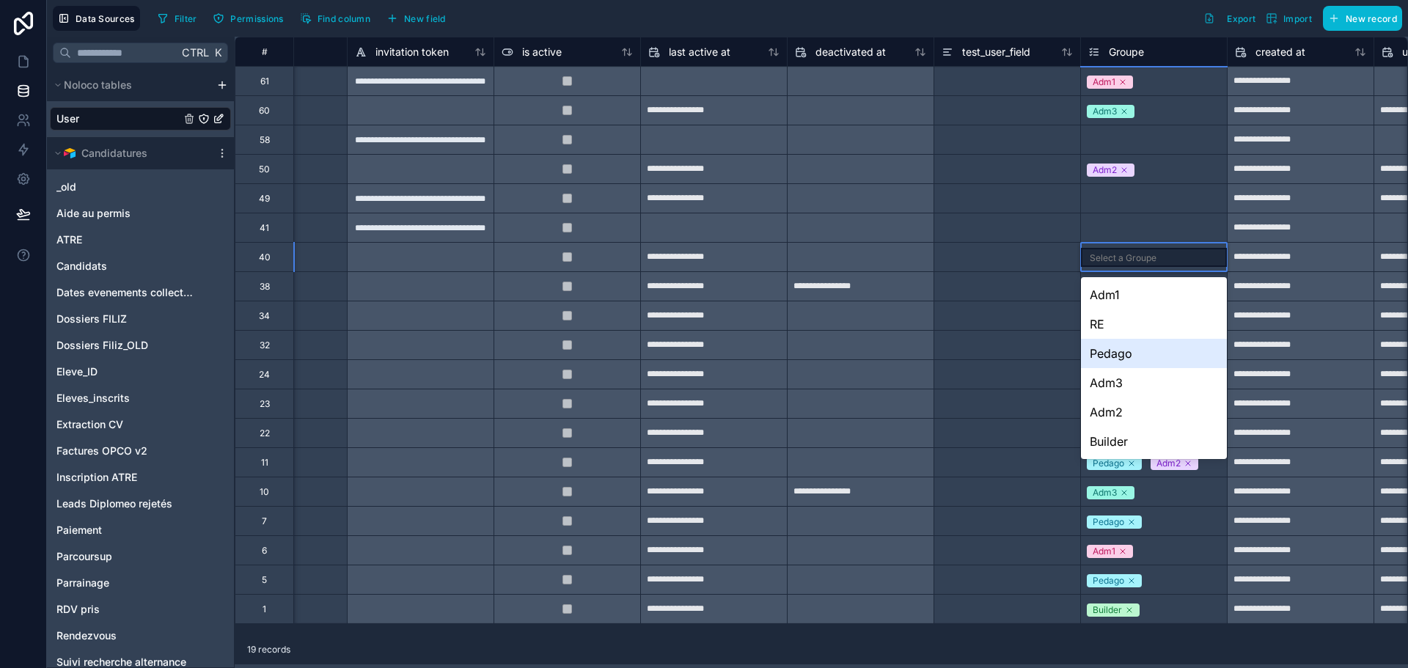
click at [1126, 356] on div "Pedago" at bounding box center [1154, 353] width 146 height 29
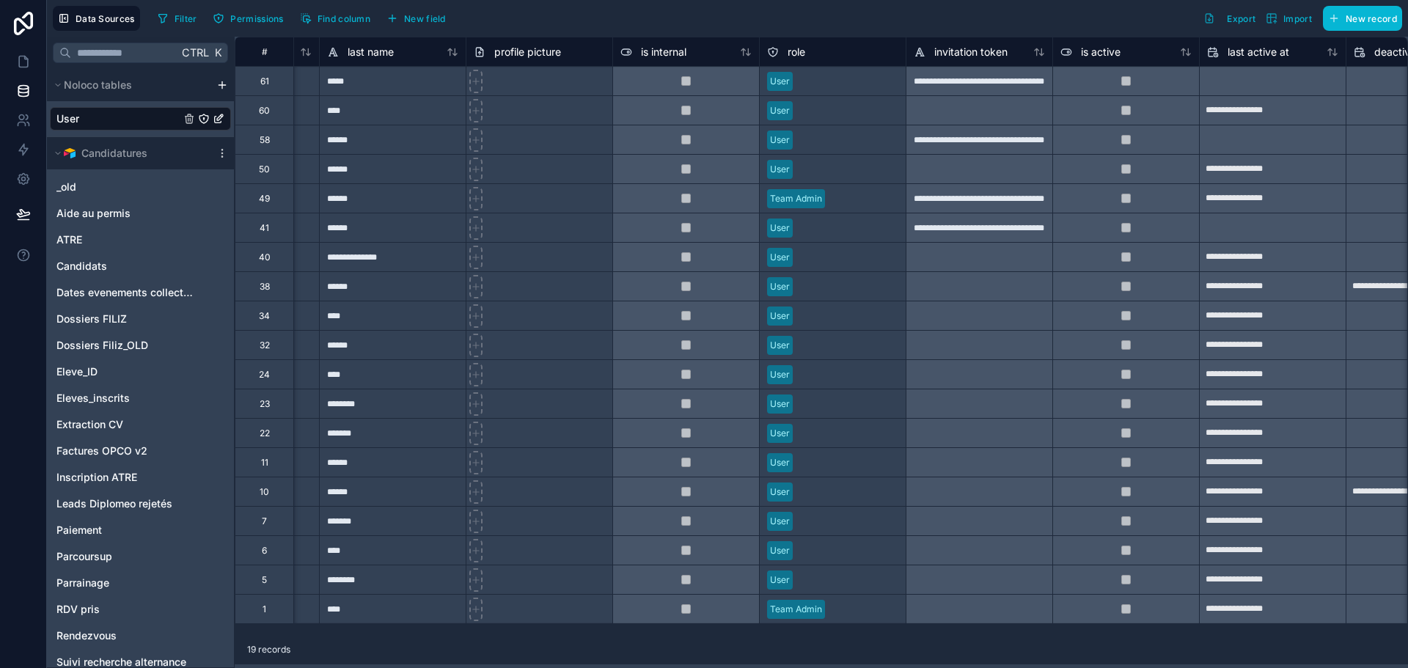
scroll to position [0, 0]
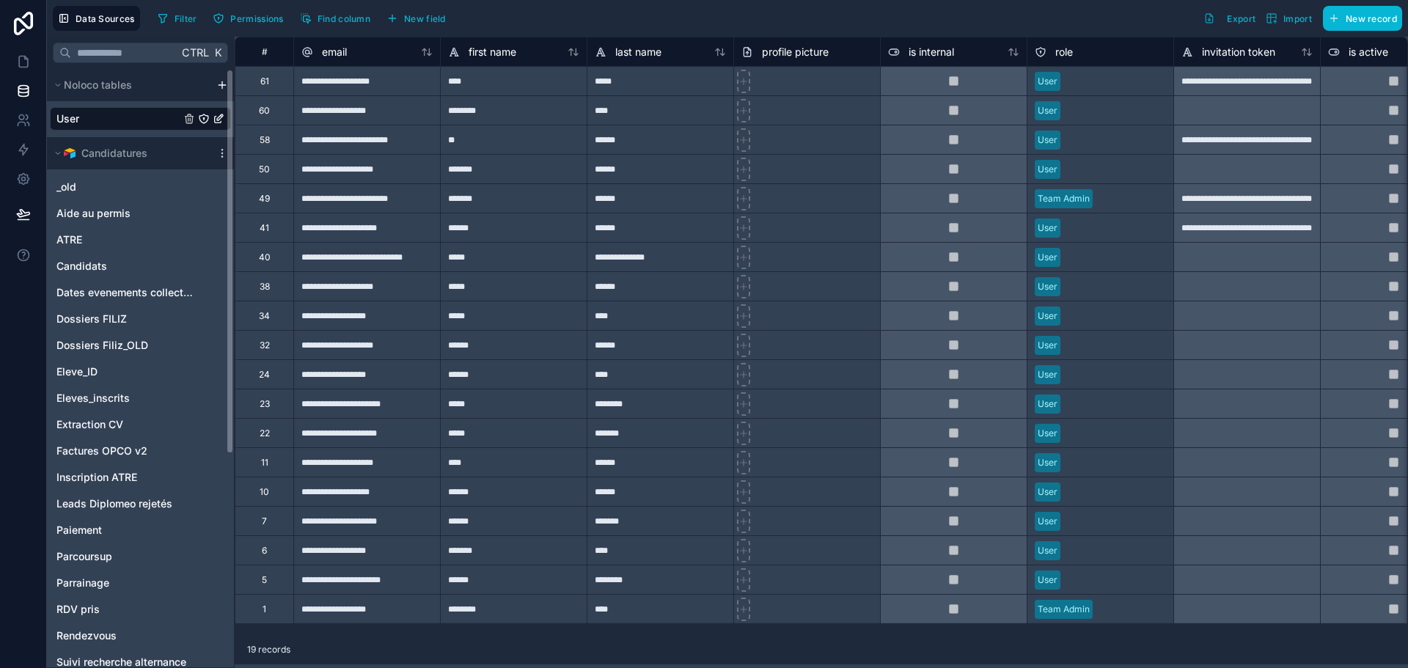
click at [76, 122] on span "User" at bounding box center [67, 118] width 23 height 15
click at [25, 114] on icon at bounding box center [23, 120] width 15 height 15
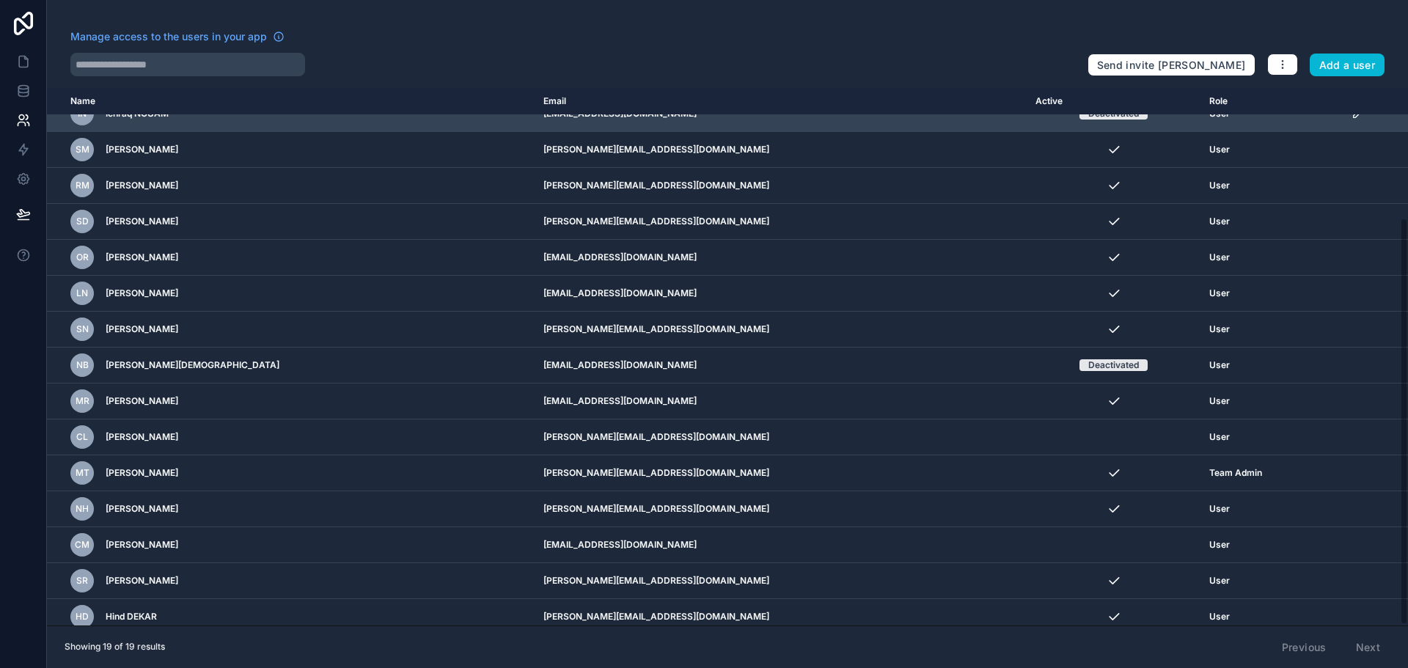
scroll to position [172, 0]
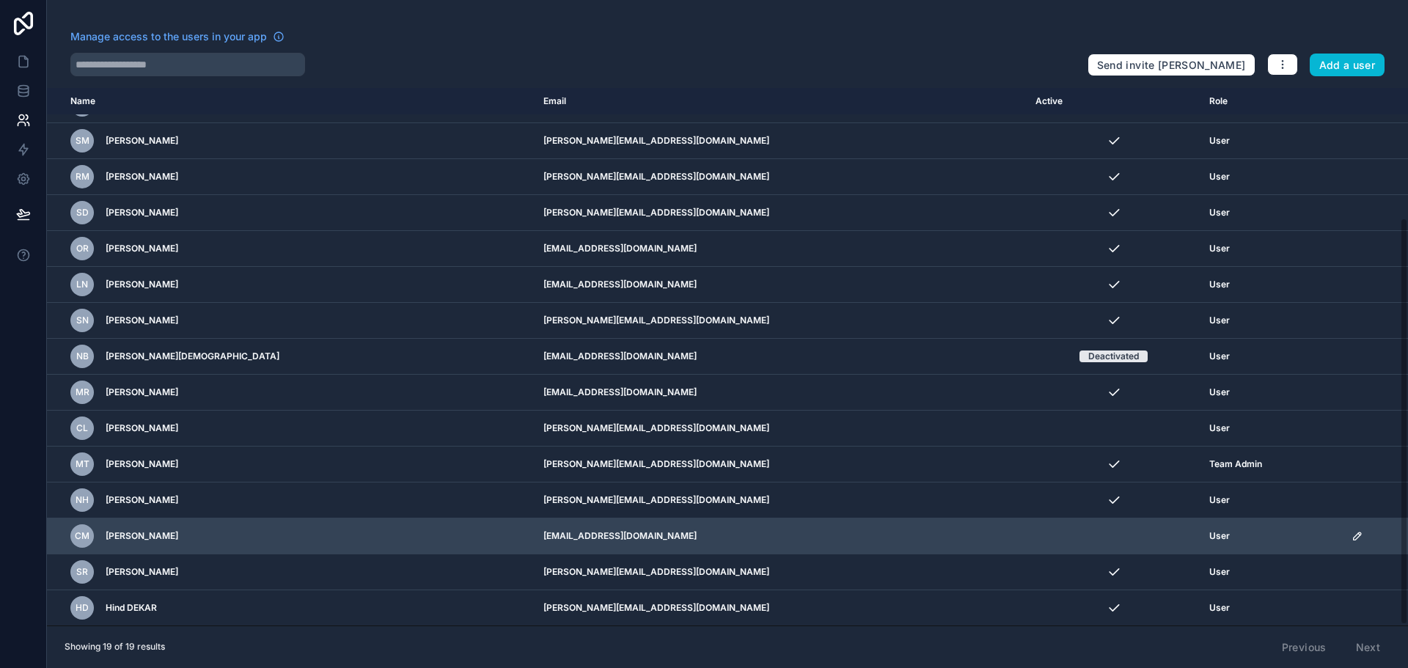
click at [1351, 540] on icon "scrollable content" at bounding box center [1357, 536] width 12 height 12
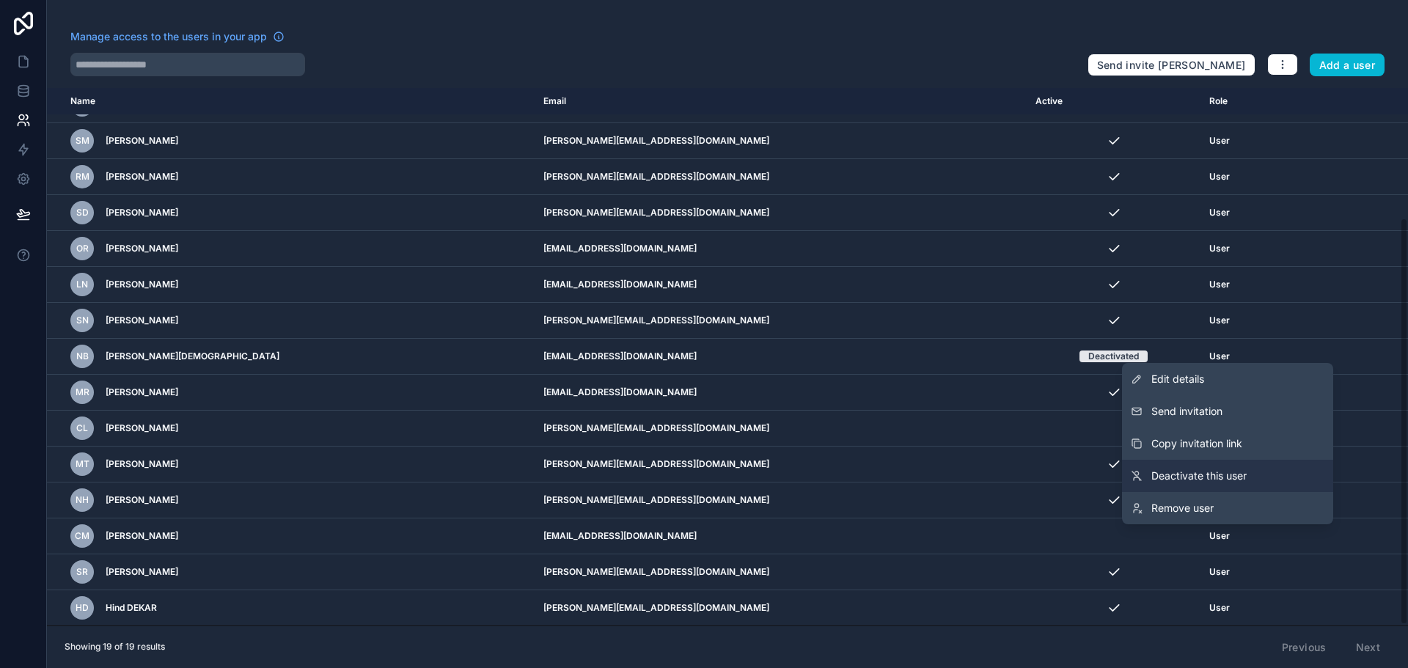
click at [1213, 476] on span "Deactivate this user" at bounding box center [1198, 475] width 95 height 15
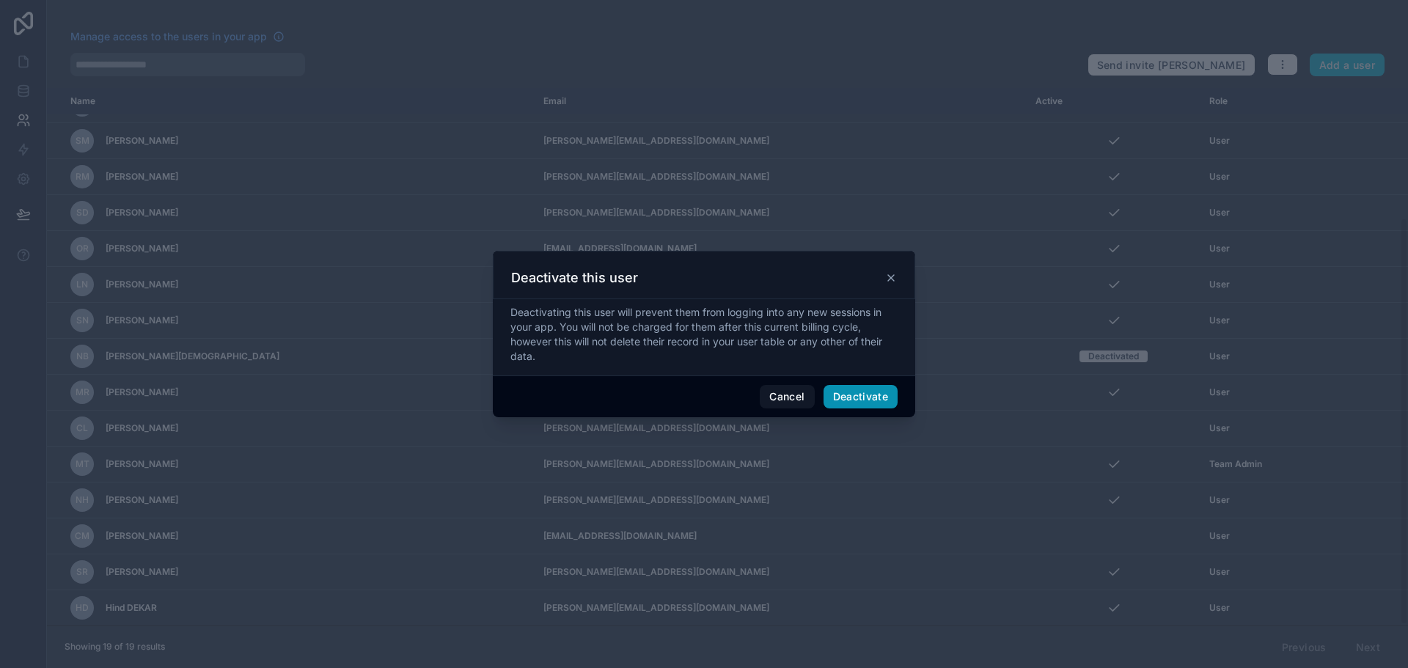
click at [839, 393] on button "Deactivate" at bounding box center [860, 396] width 75 height 23
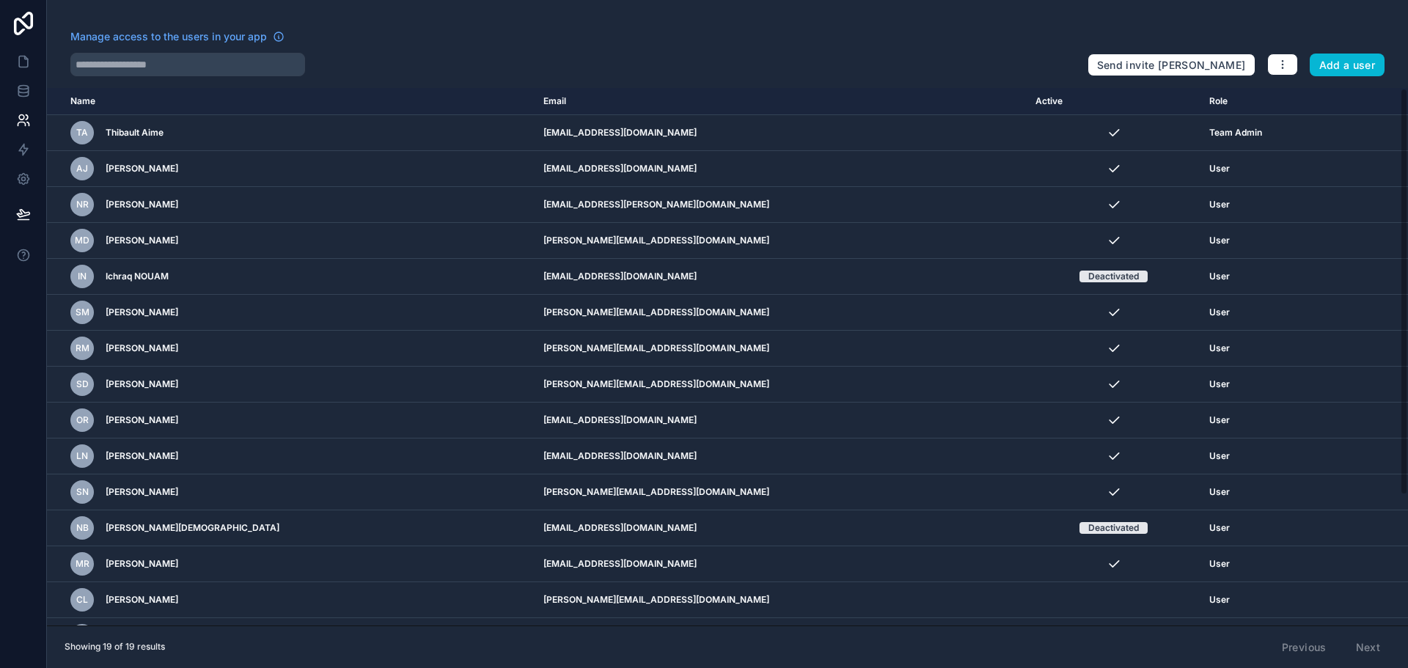
drag, startPoint x: 617, startPoint y: 67, endPoint x: 585, endPoint y: 66, distance: 31.5
click at [585, 66] on div at bounding box center [572, 64] width 1005 height 23
click at [449, 73] on div at bounding box center [572, 64] width 1005 height 23
click at [460, 36] on div "Manage access to the users in your app" at bounding box center [572, 40] width 1005 height 23
